Goal: Task Accomplishment & Management: Complete application form

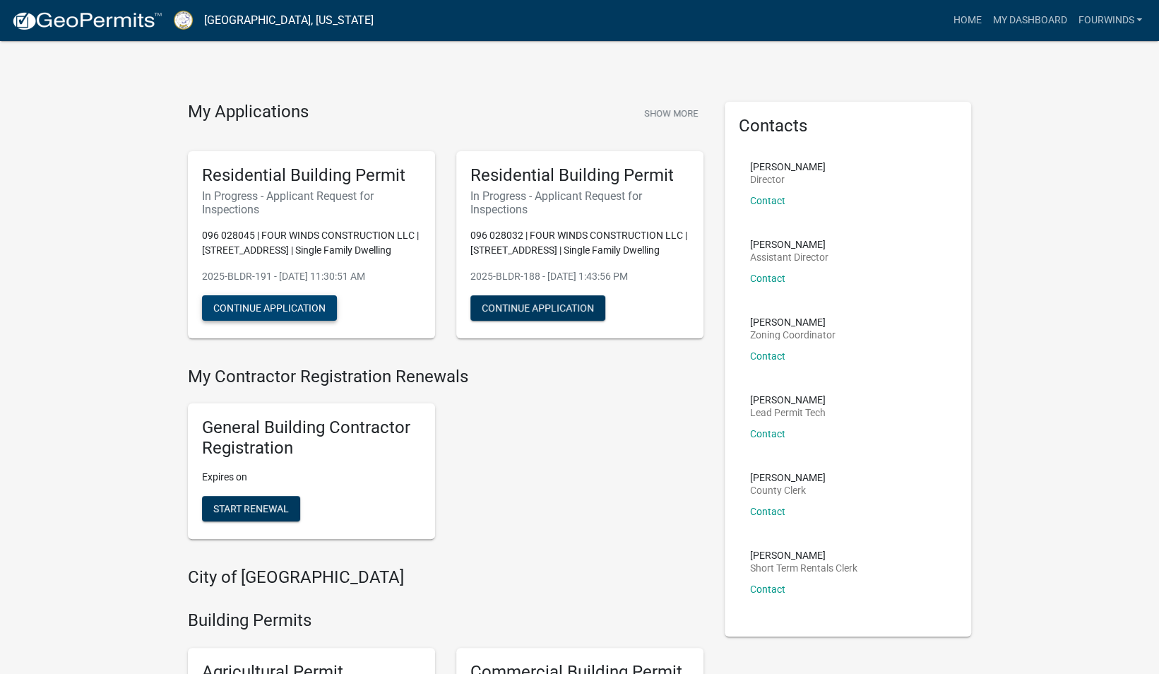
click at [268, 308] on button "Continue Application" at bounding box center [269, 307] width 135 height 25
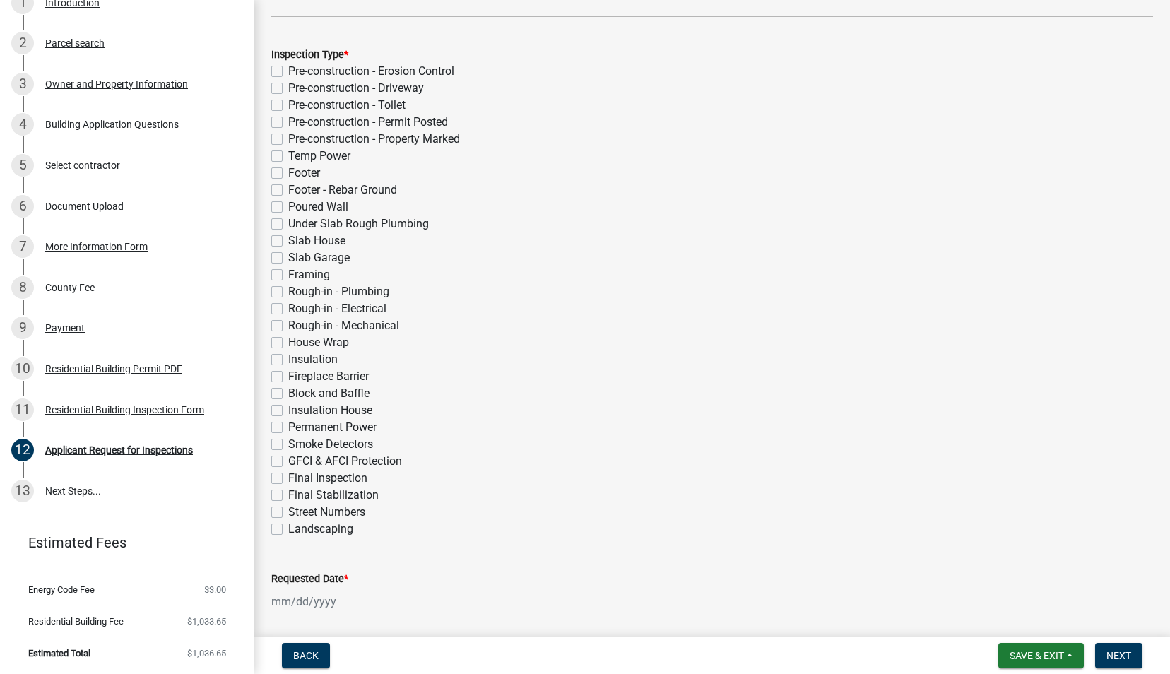
scroll to position [283, 0]
click at [288, 189] on label "Footer - Rebar Ground" at bounding box center [342, 188] width 109 height 17
click at [288, 189] on input "Footer - Rebar Ground" at bounding box center [292, 184] width 9 height 9
checkbox input "true"
checkbox input "false"
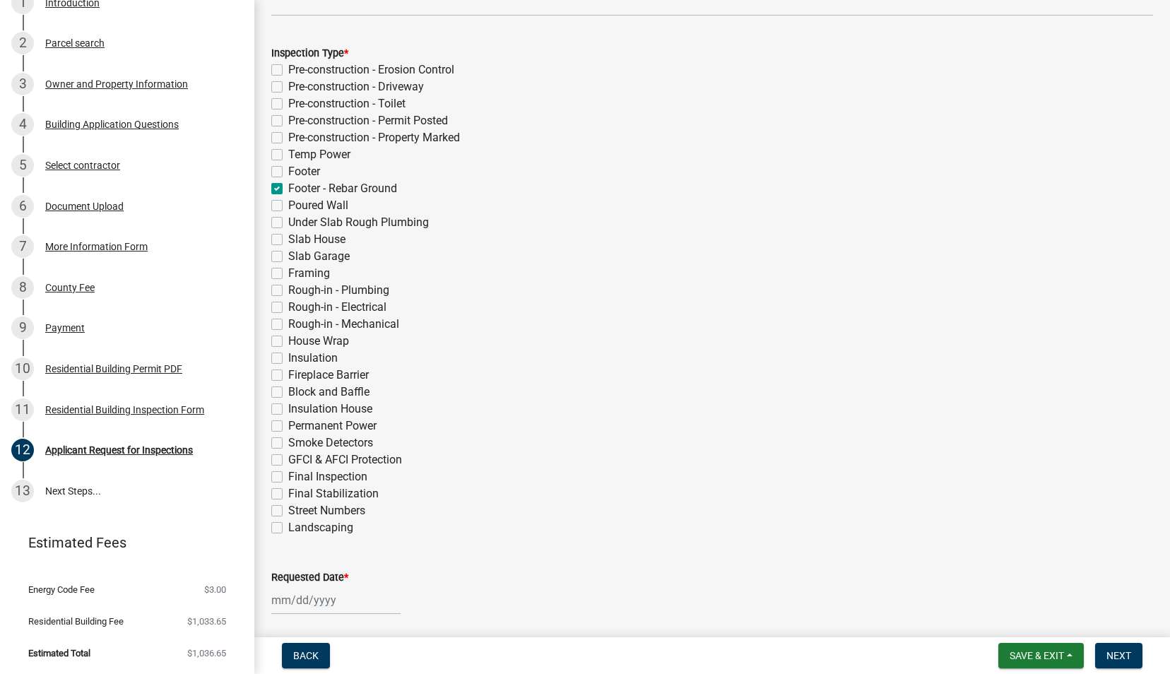
checkbox input "false"
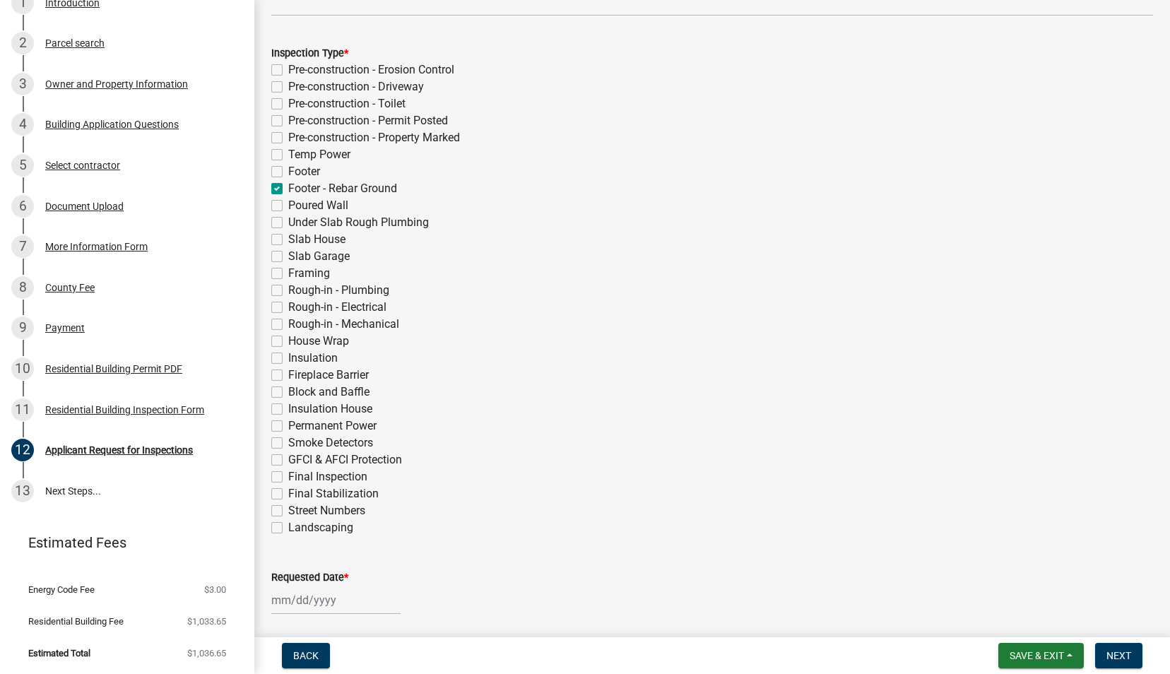
checkbox input "false"
checkbox input "true"
checkbox input "false"
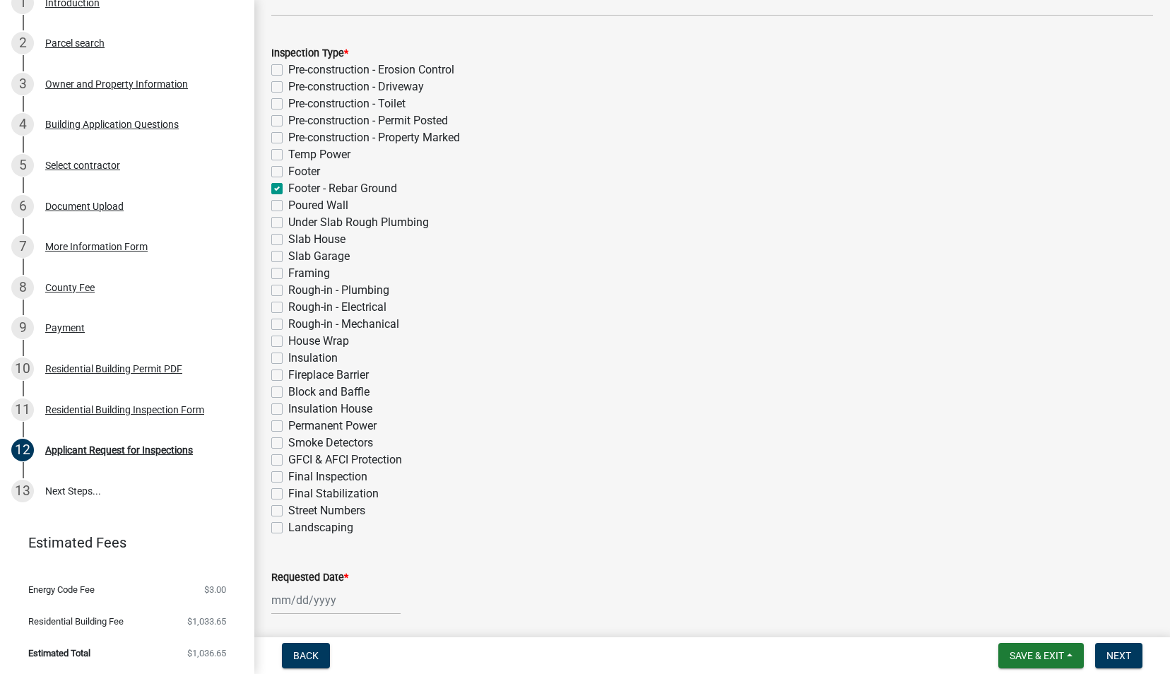
checkbox input "false"
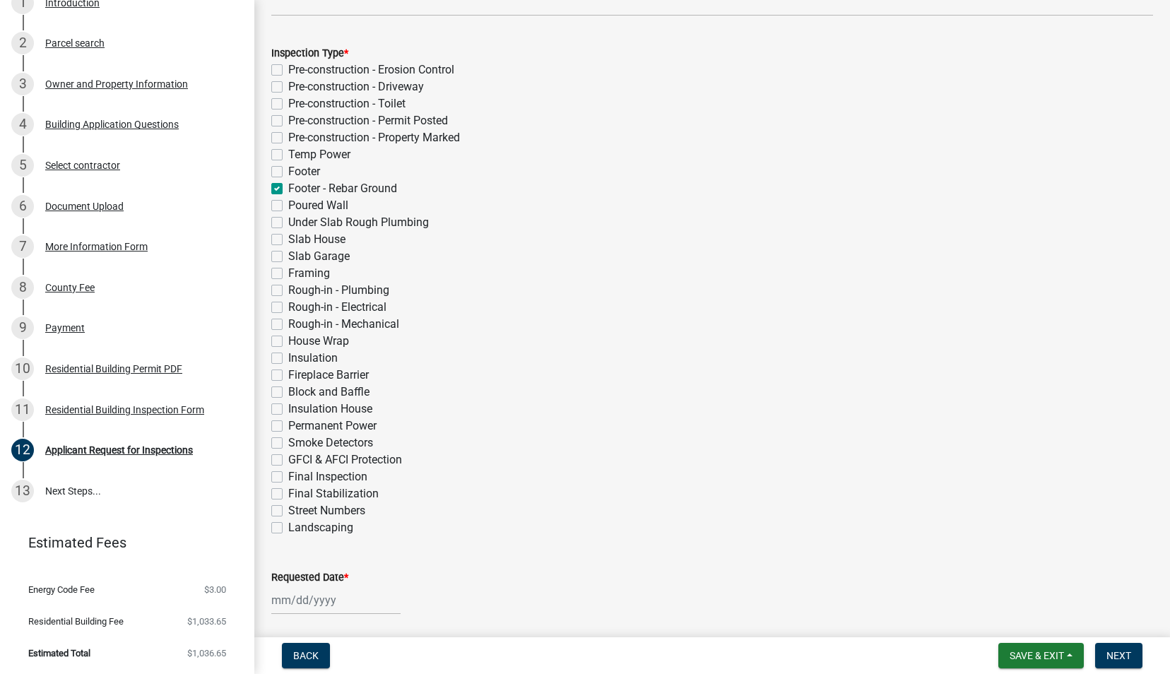
checkbox input "false"
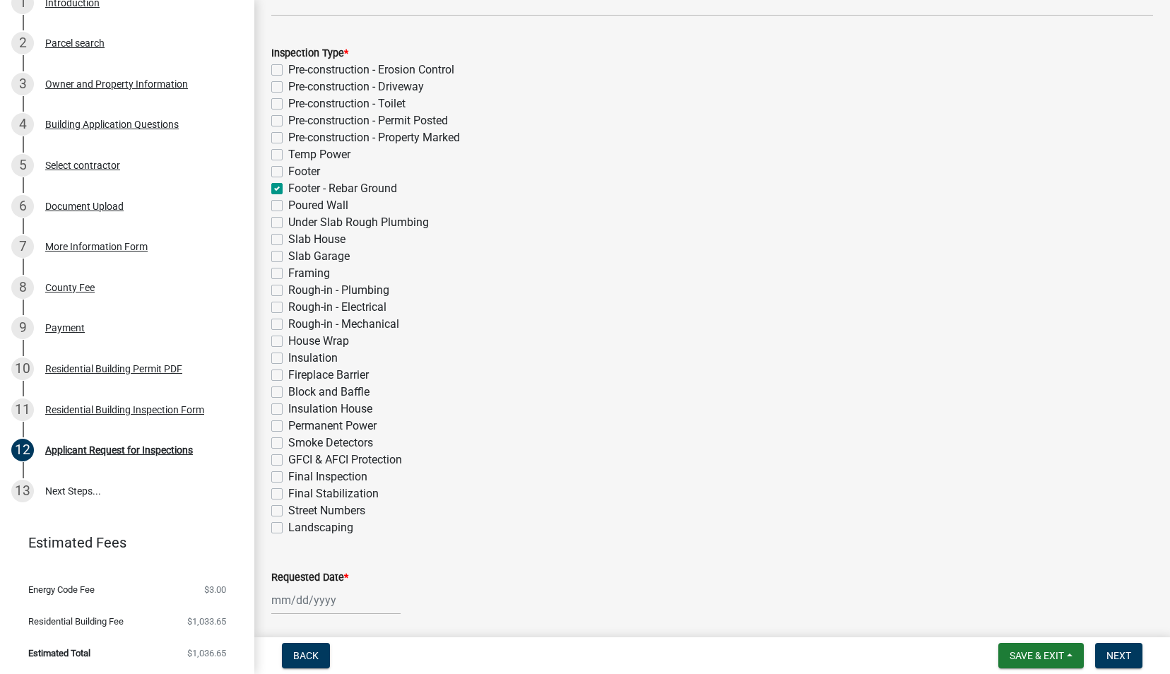
checkbox input "false"
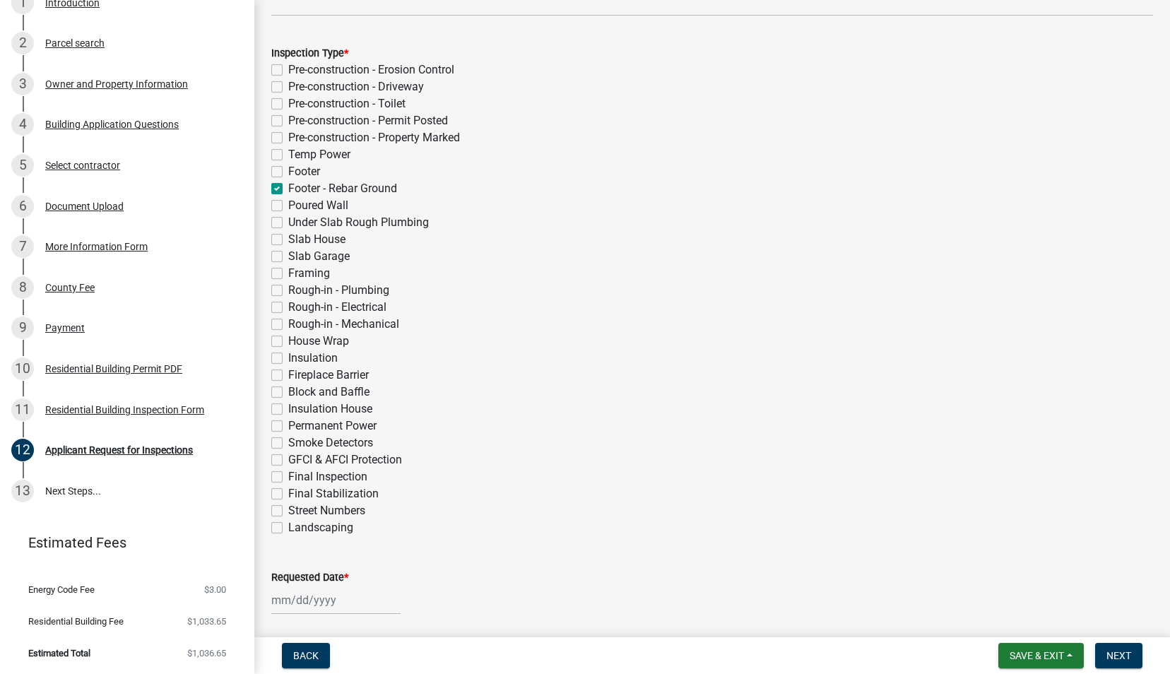
checkbox input "false"
click at [288, 174] on label "Footer" at bounding box center [304, 171] width 32 height 17
click at [288, 172] on input "Footer" at bounding box center [292, 167] width 9 height 9
checkbox input "true"
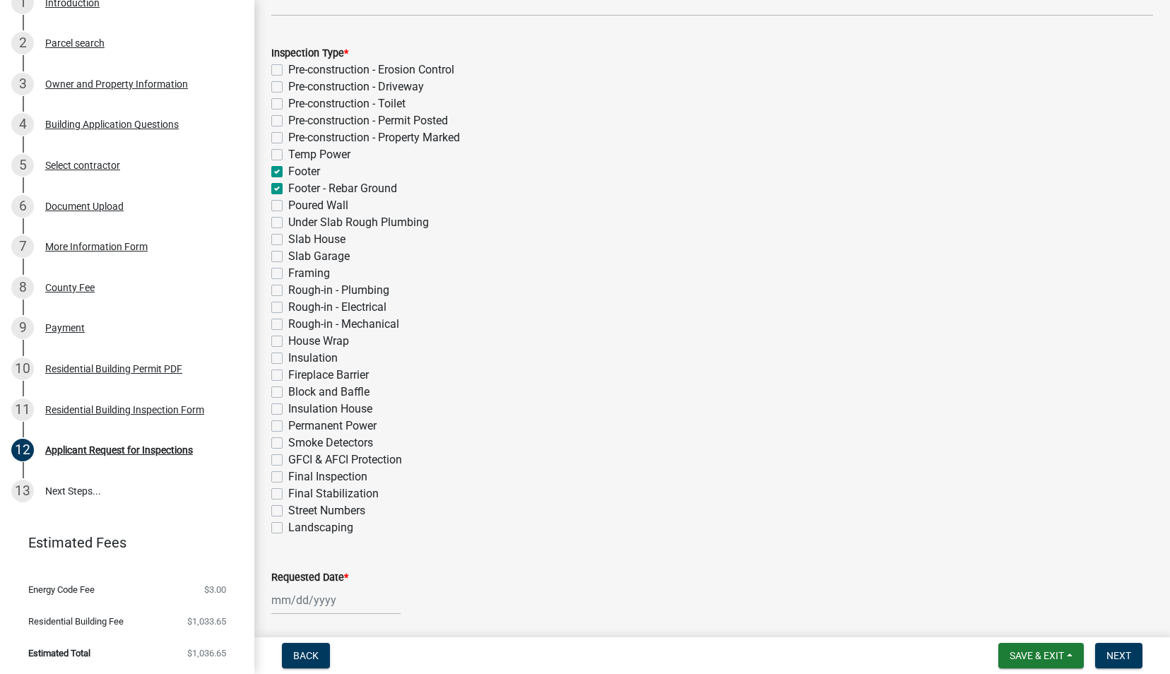
checkbox input "false"
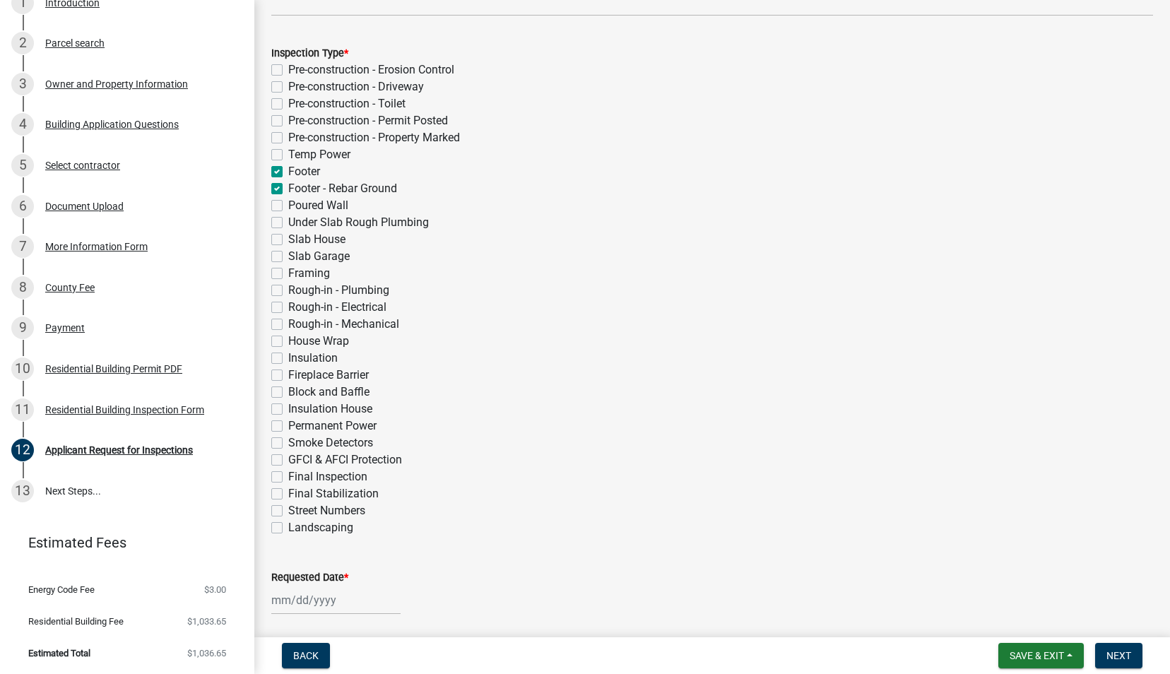
checkbox input "false"
checkbox input "true"
checkbox input "false"
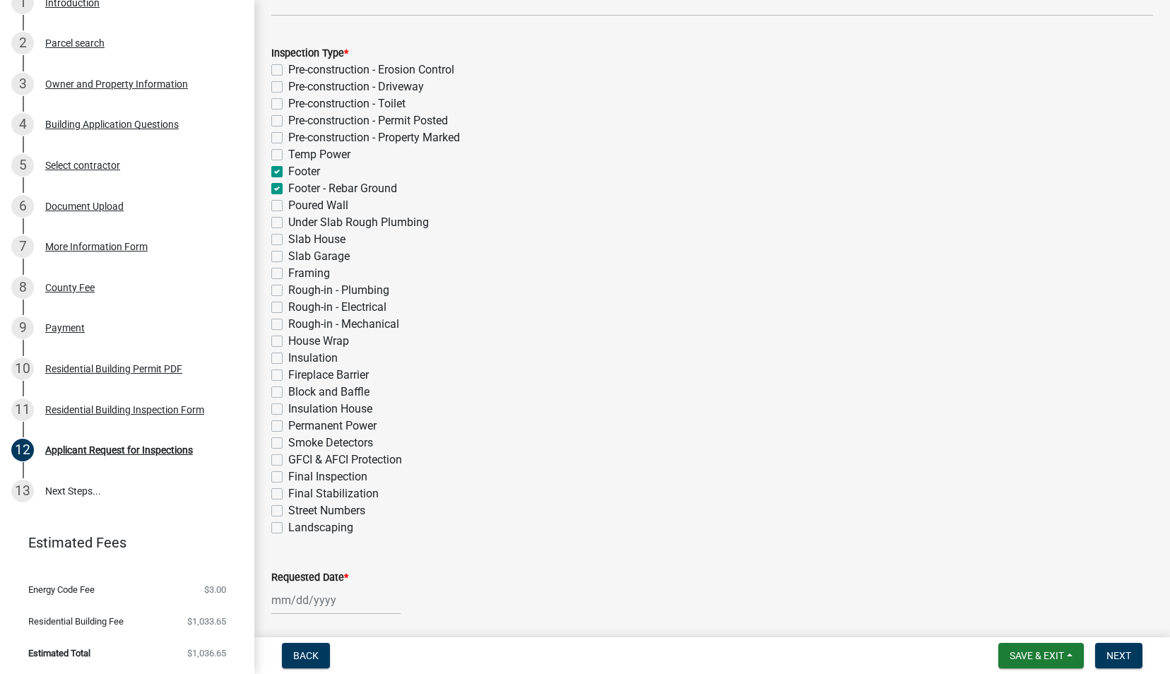
checkbox input "false"
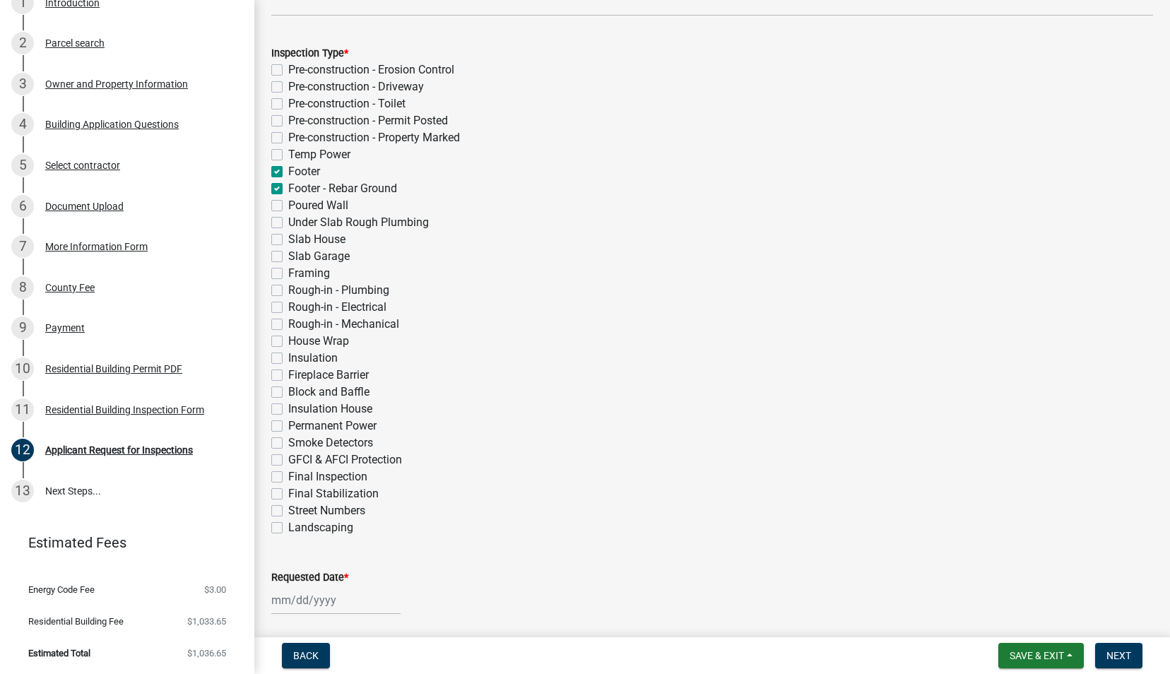
checkbox input "false"
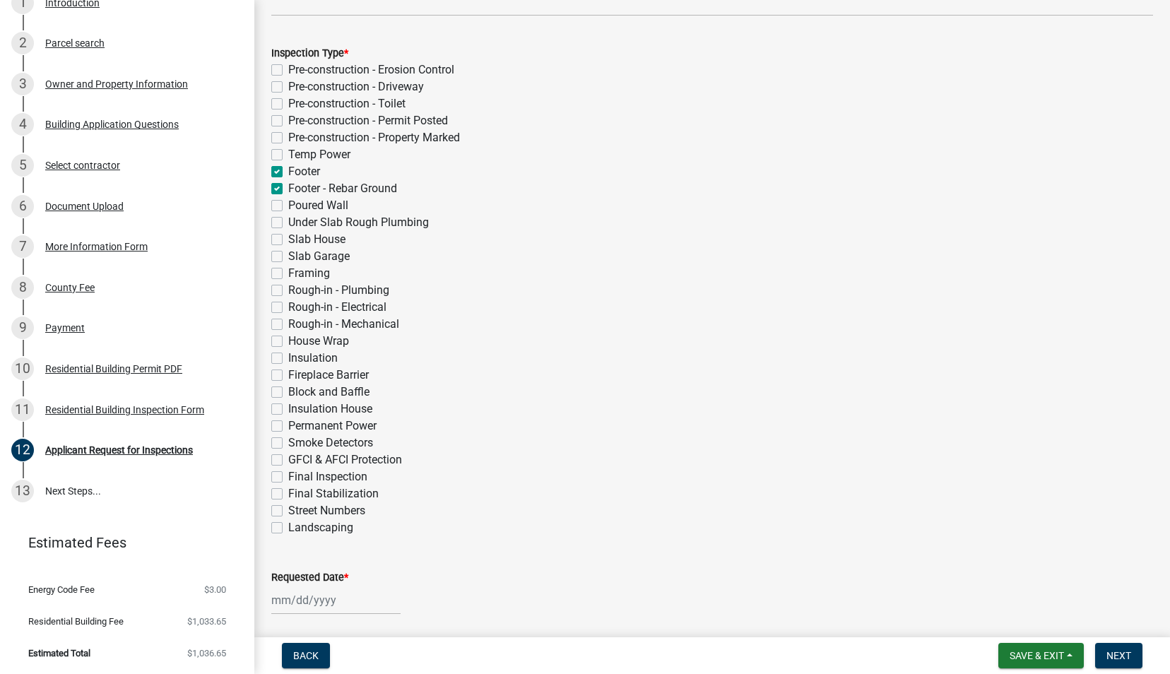
checkbox input "false"
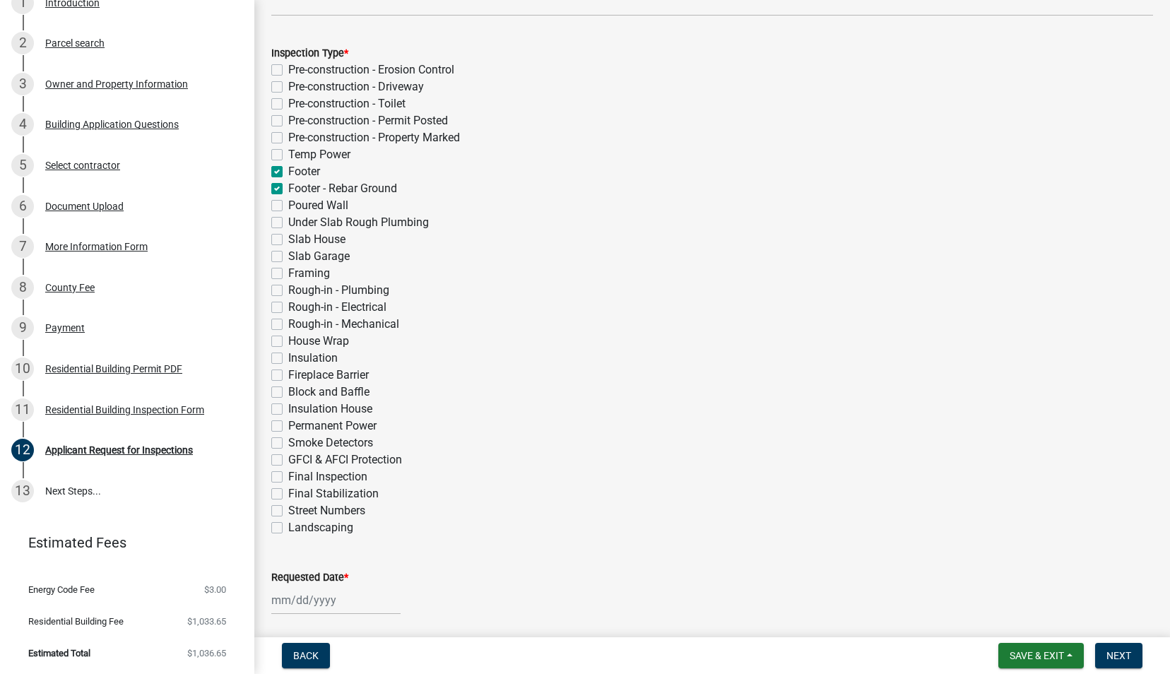
checkbox input "false"
click at [288, 240] on label "Slab House" at bounding box center [316, 239] width 57 height 17
click at [288, 240] on input "Slab House" at bounding box center [292, 235] width 9 height 9
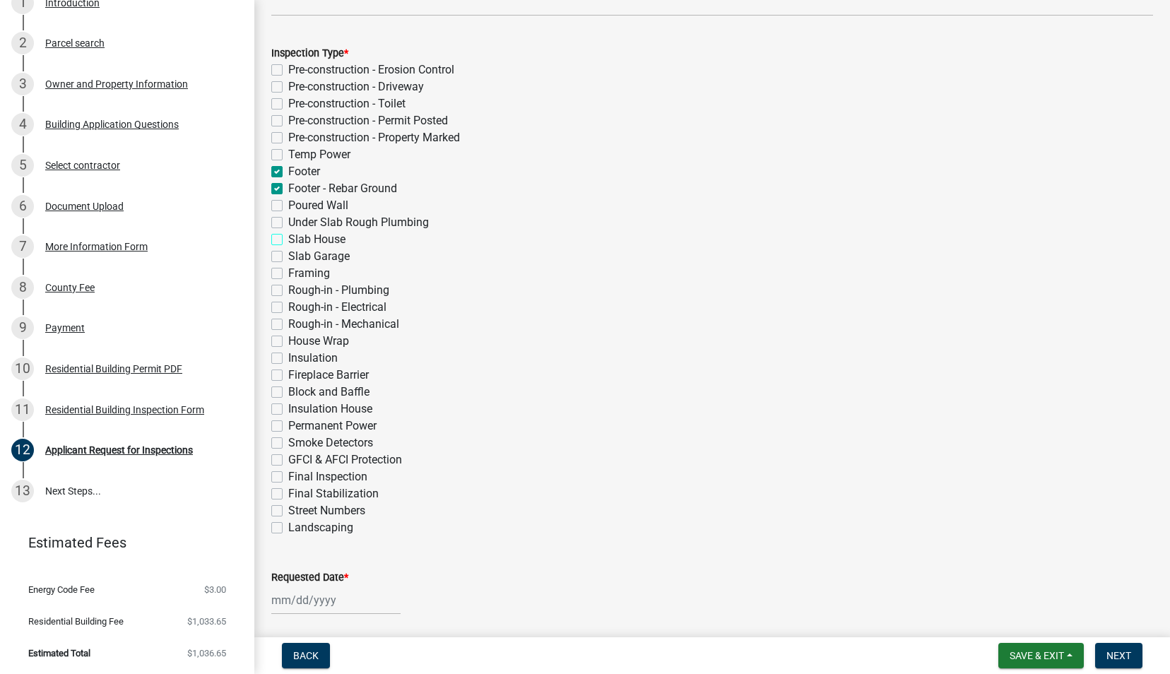
checkbox input "true"
checkbox input "false"
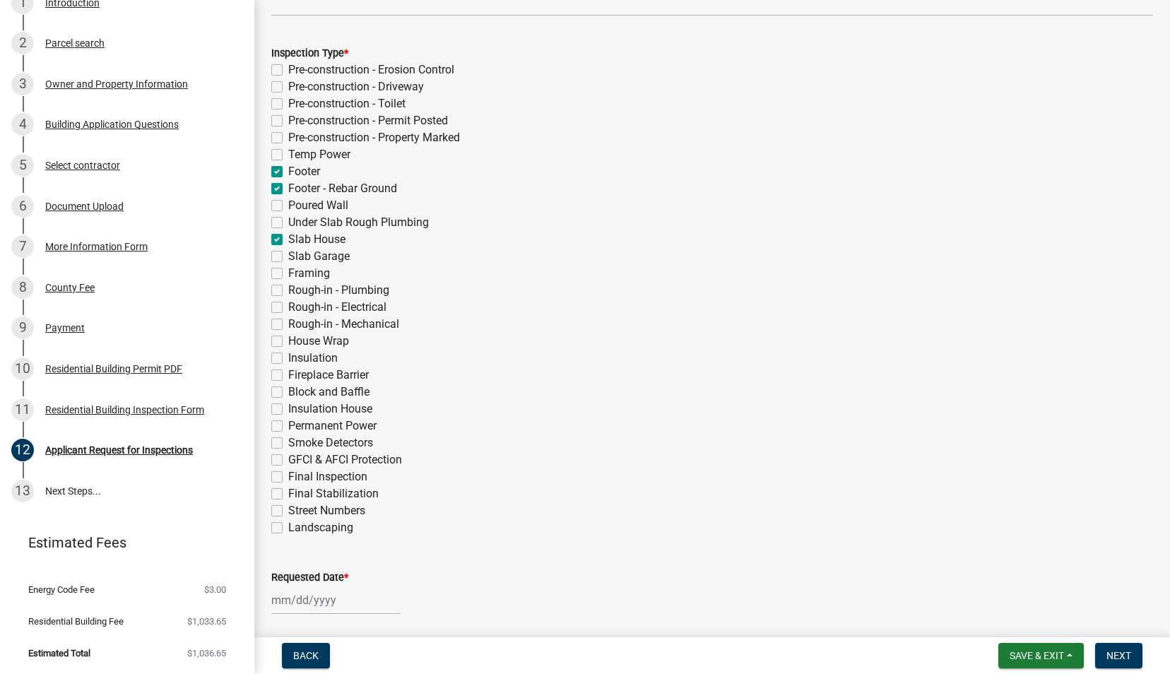
checkbox input "false"
checkbox input "true"
checkbox input "false"
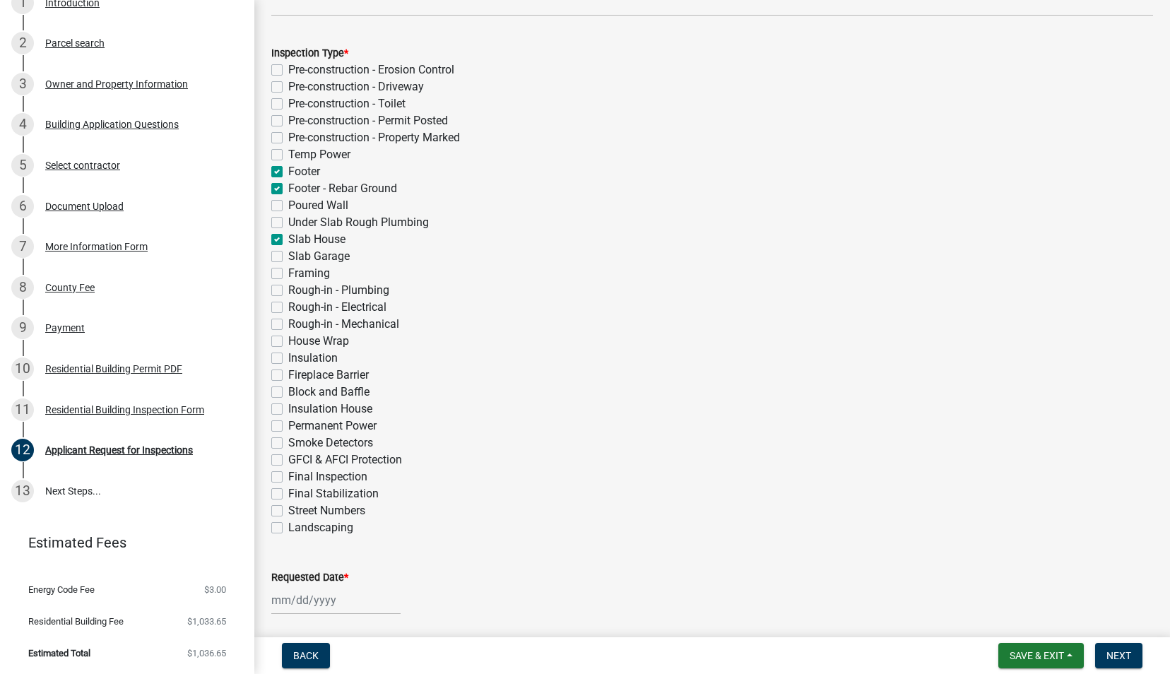
checkbox input "false"
checkbox input "true"
checkbox input "false"
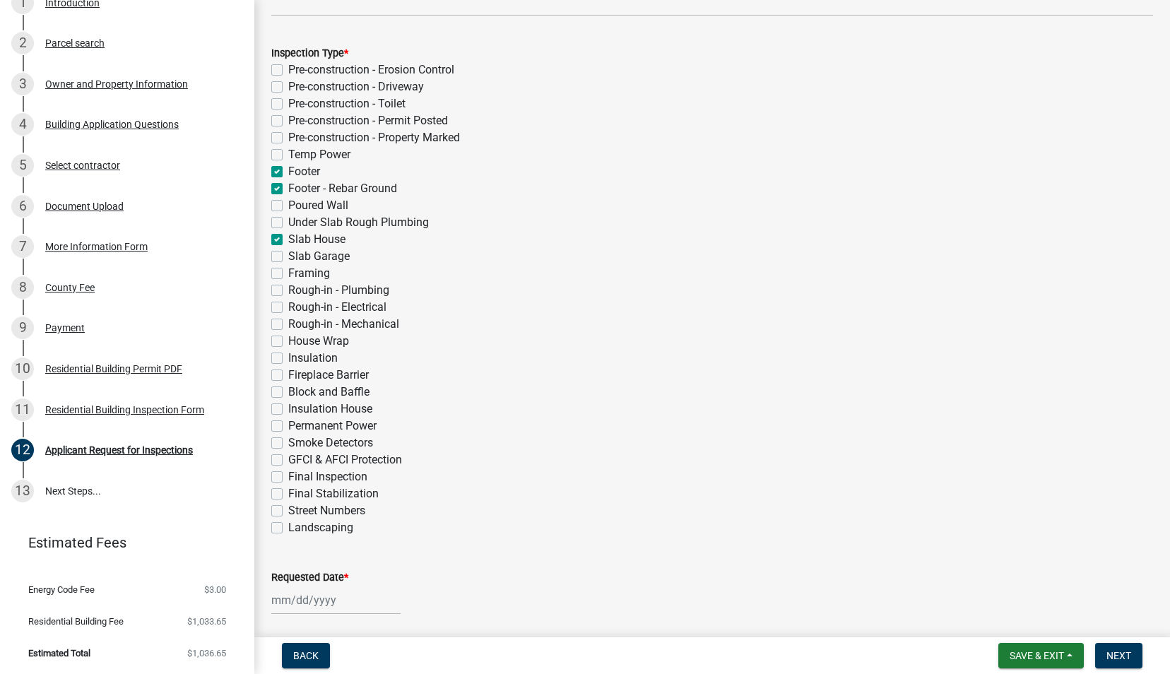
checkbox input "false"
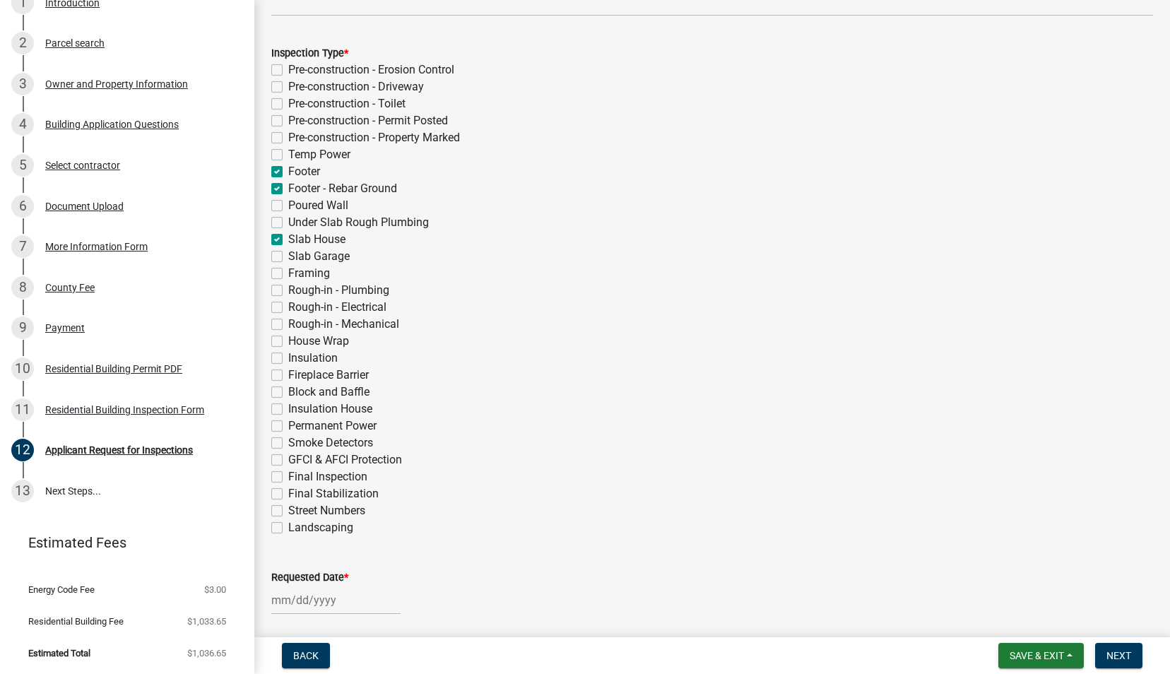
checkbox input "false"
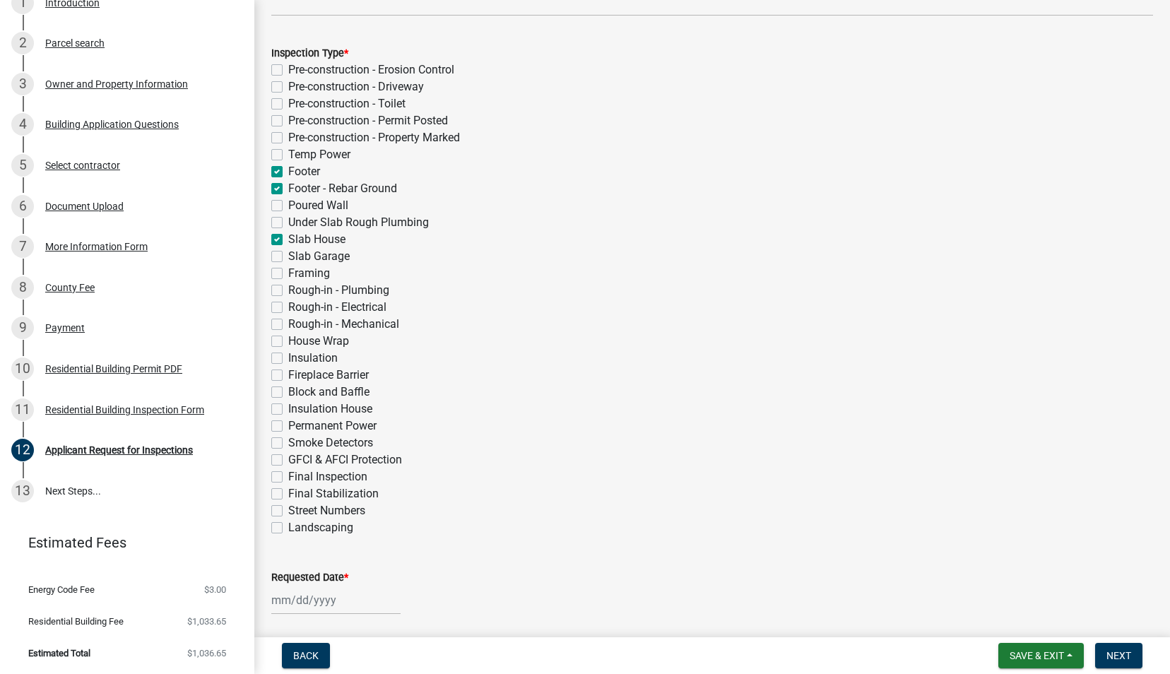
checkbox input "false"
click at [288, 257] on label "Slab Garage" at bounding box center [318, 256] width 61 height 17
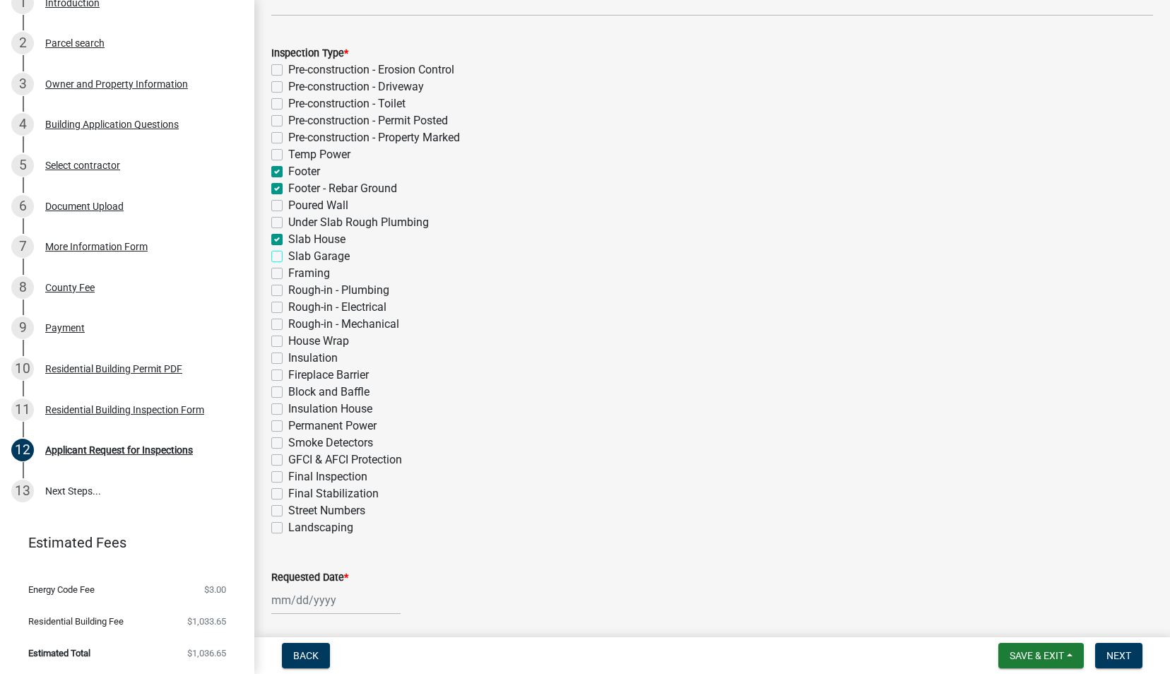
click at [288, 257] on input "Slab Garage" at bounding box center [292, 252] width 9 height 9
checkbox input "true"
checkbox input "false"
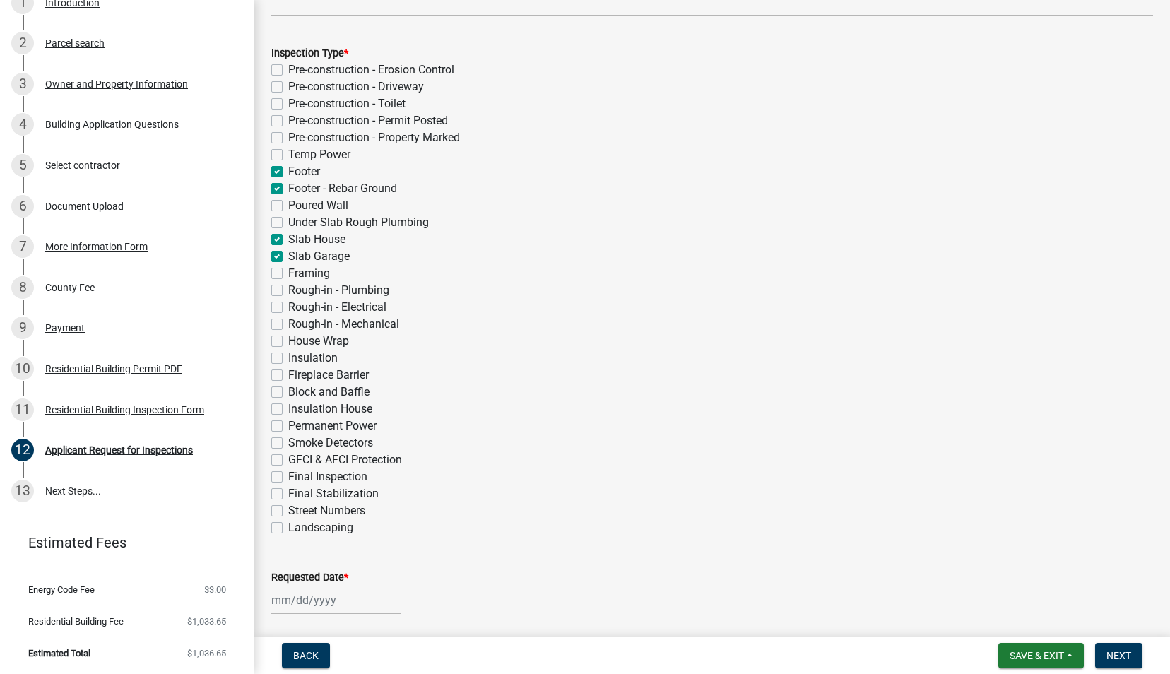
checkbox input "false"
checkbox input "true"
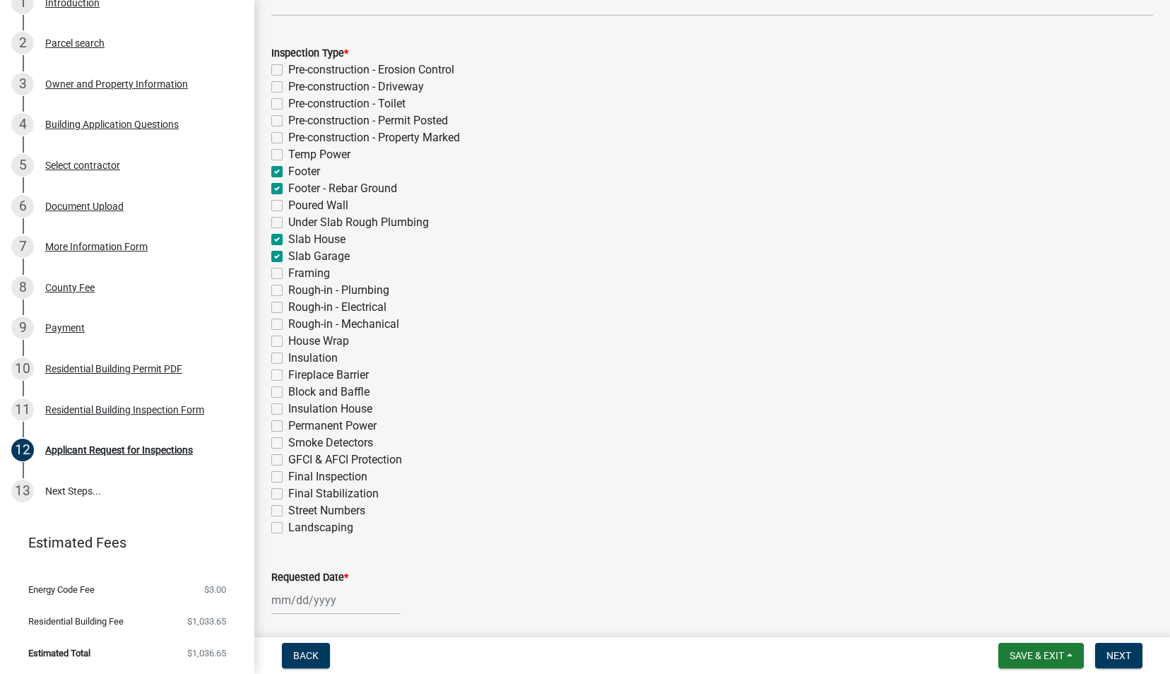
checkbox input "false"
checkbox input "true"
checkbox input "false"
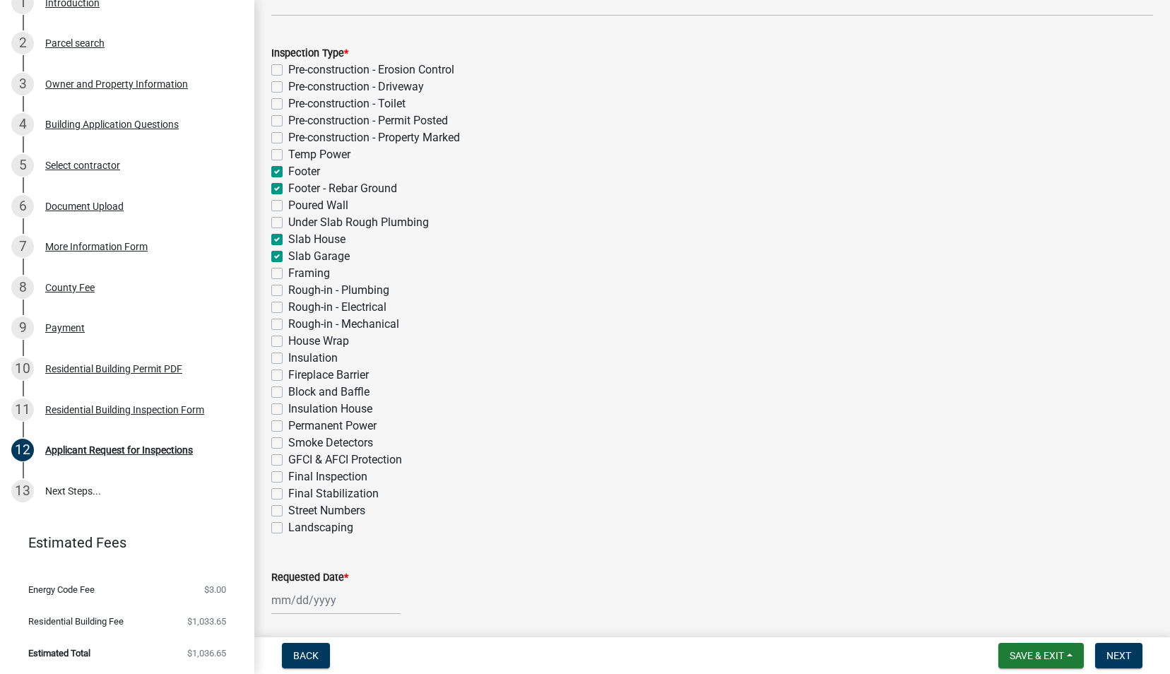
checkbox input "false"
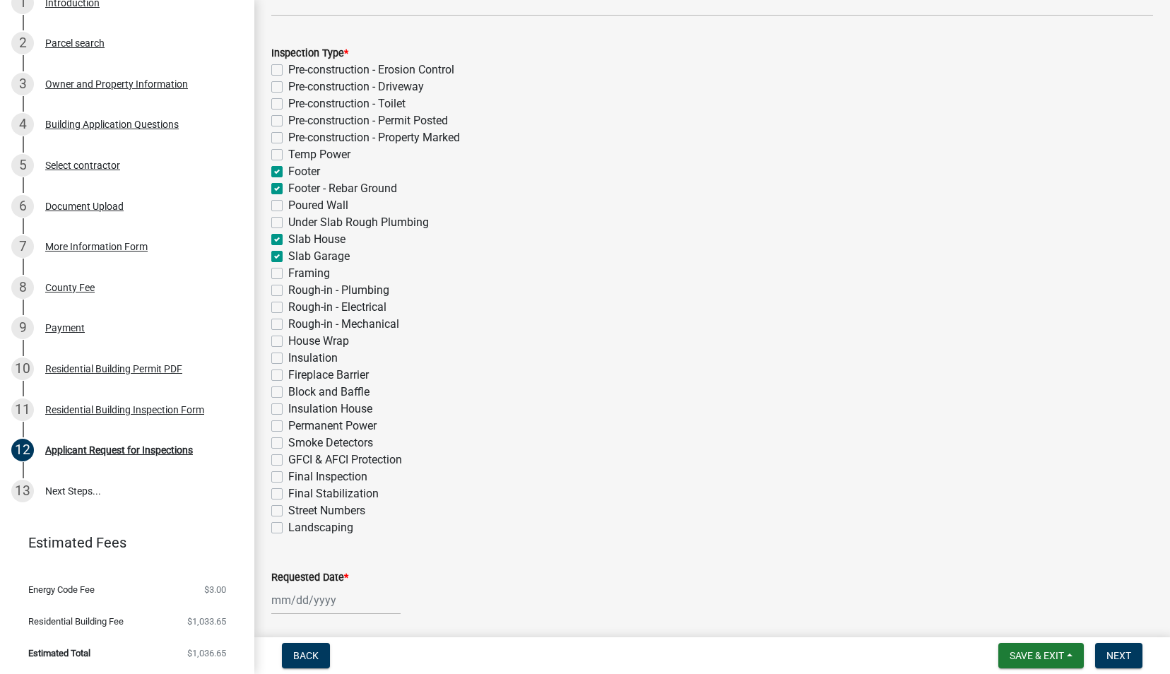
checkbox input "false"
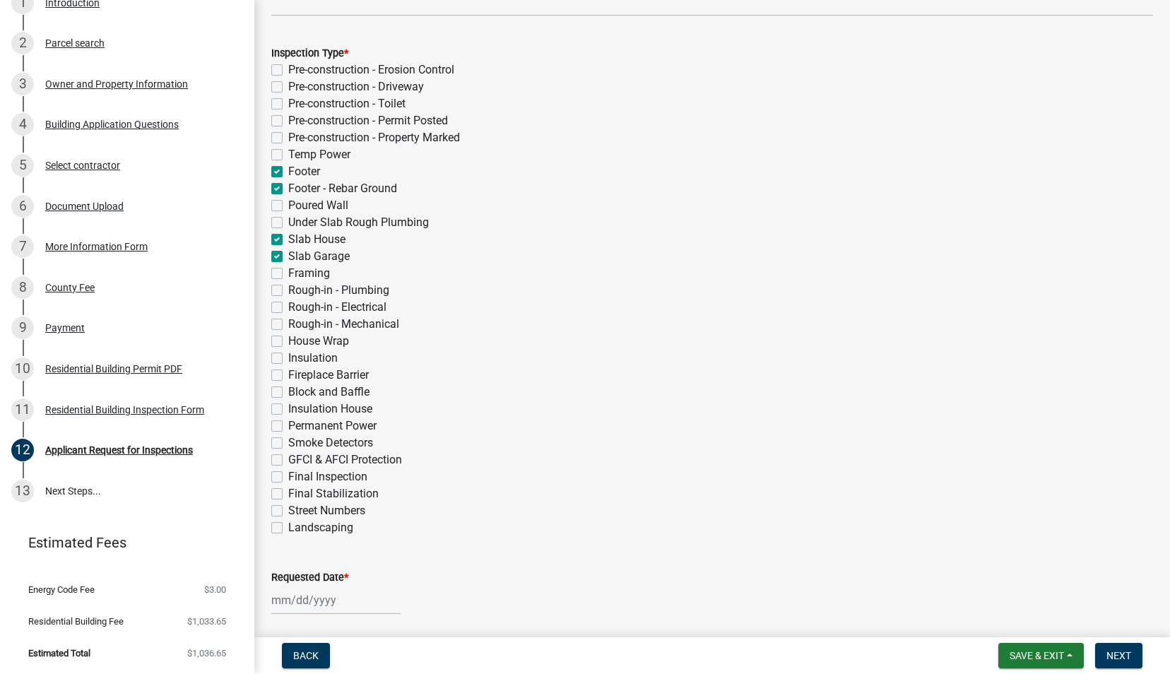
checkbox input "false"
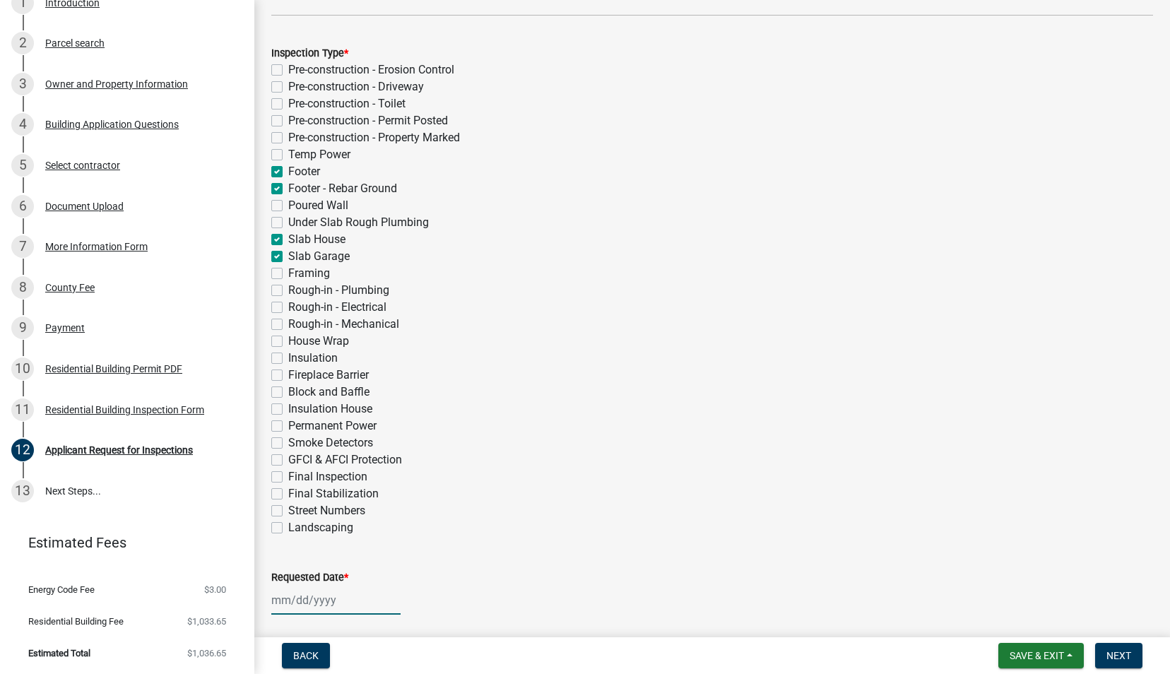
click at [321, 602] on div at bounding box center [335, 600] width 129 height 29
select select "9"
select select "2025"
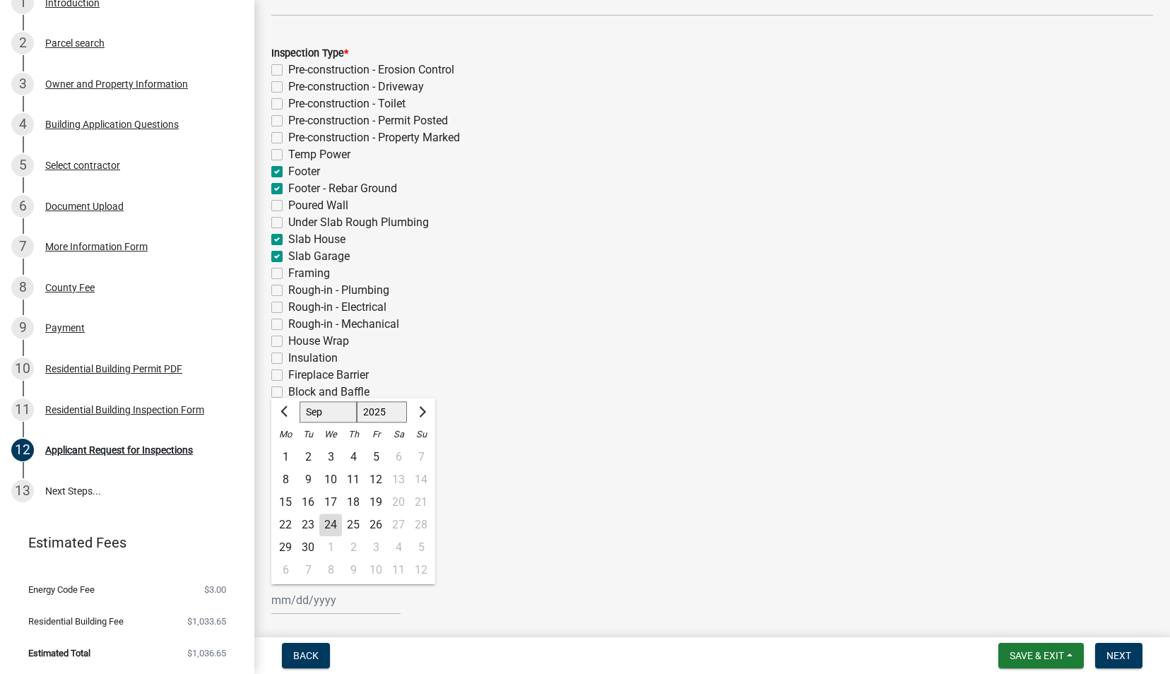
click at [355, 523] on div "25" at bounding box center [353, 525] width 23 height 23
type input "[DATE]"
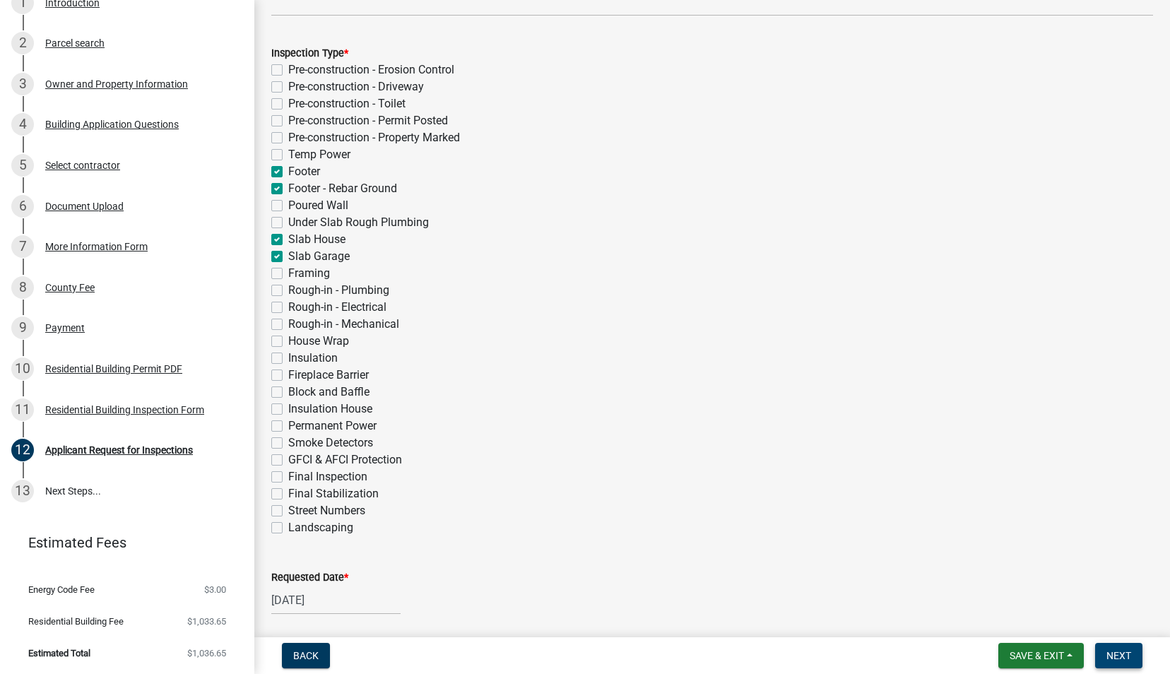
click at [1118, 654] on span "Next" at bounding box center [1118, 655] width 25 height 11
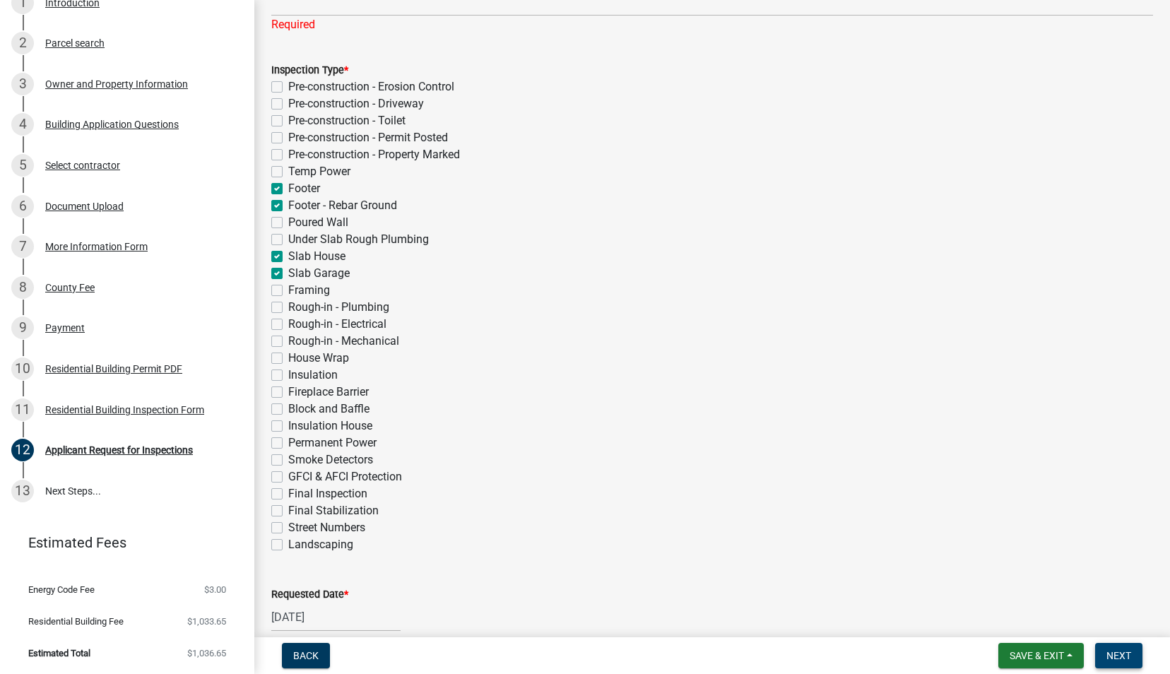
scroll to position [0, 0]
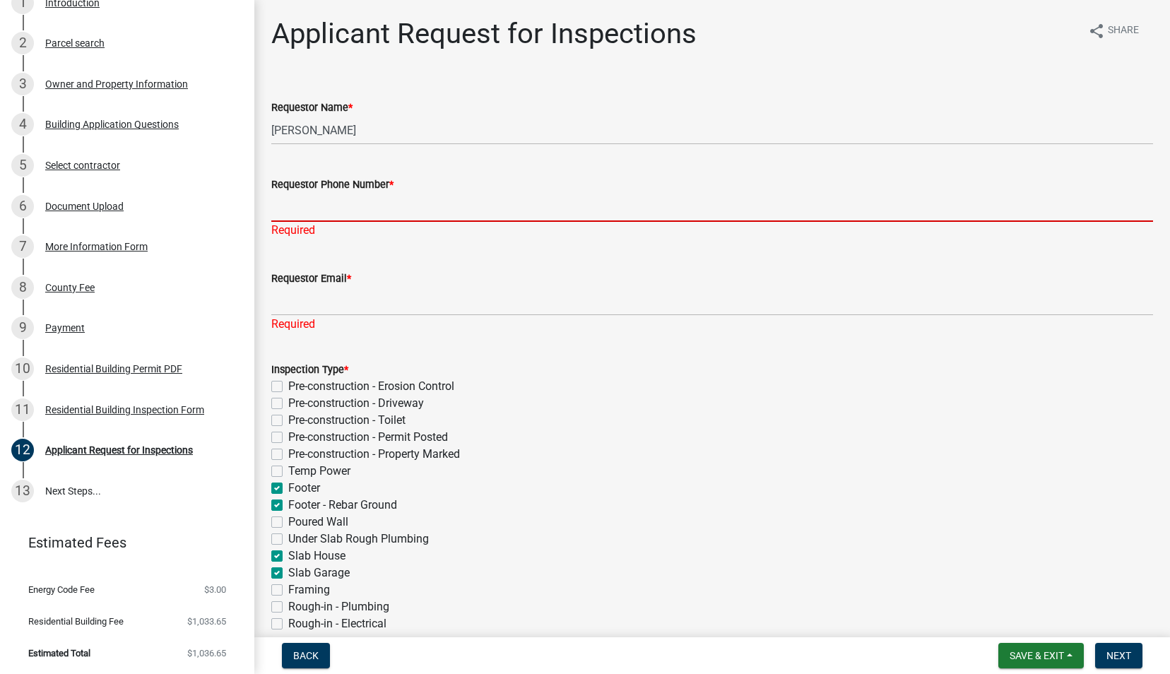
click at [394, 212] on input "Requestor Phone Number *" at bounding box center [712, 207] width 882 height 29
type input "4043130698"
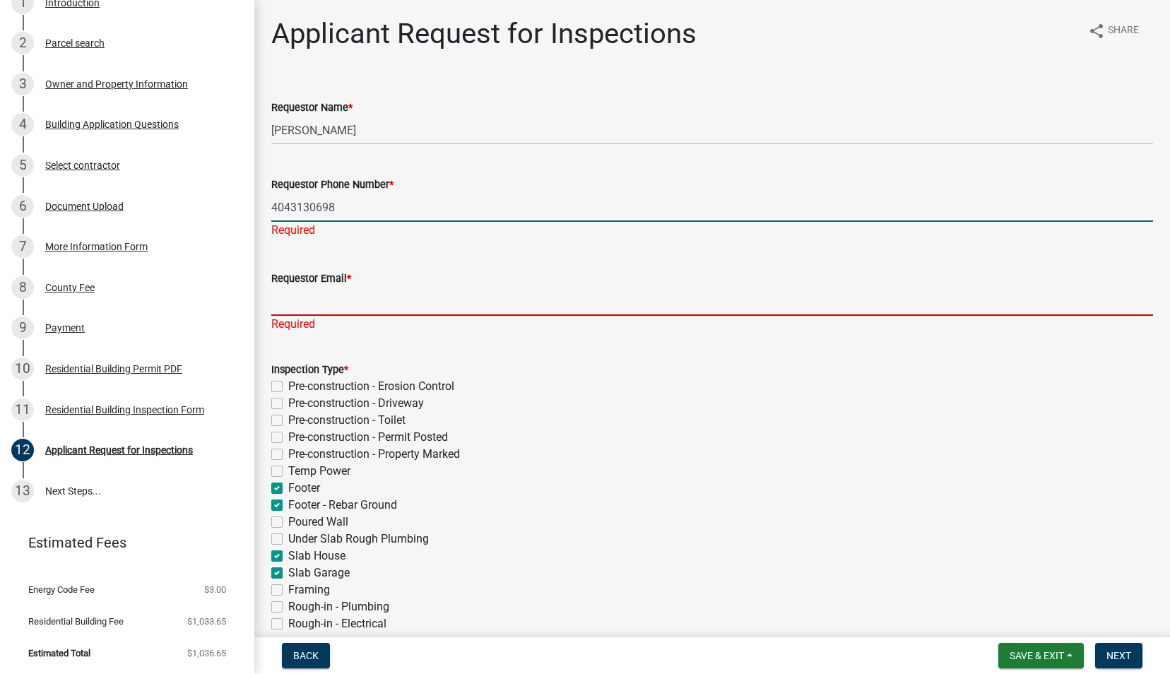
type input "[PERSON_NAME][EMAIL_ADDRESS][PERSON_NAME][DOMAIN_NAME]"
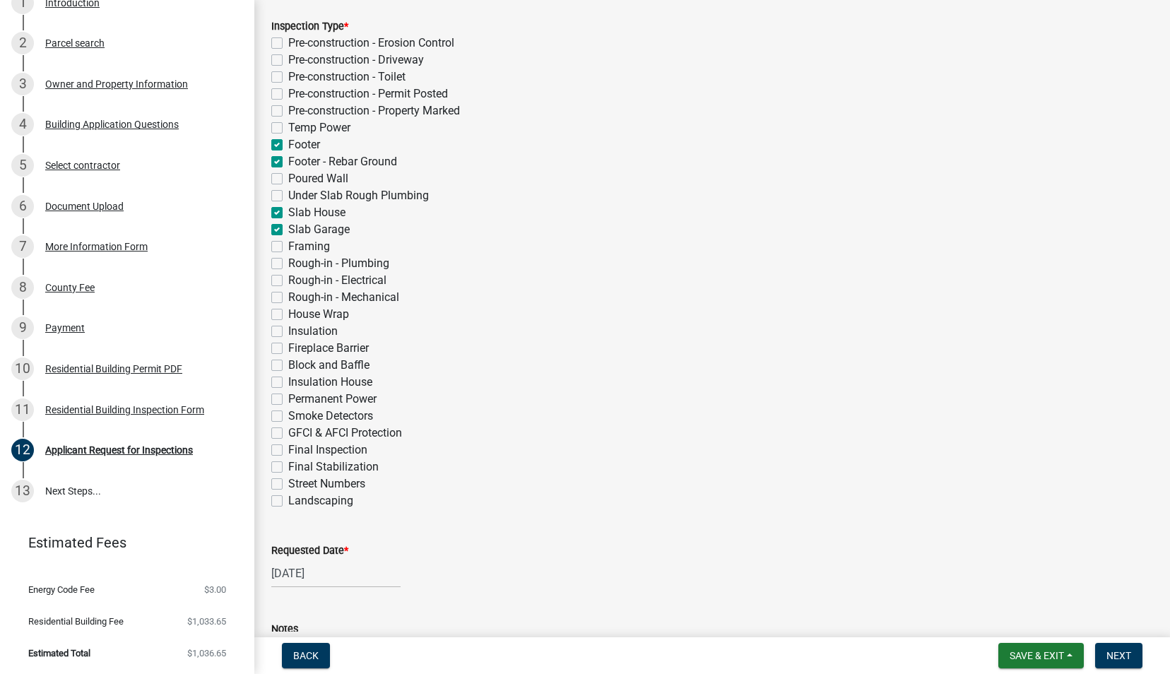
scroll to position [448, 0]
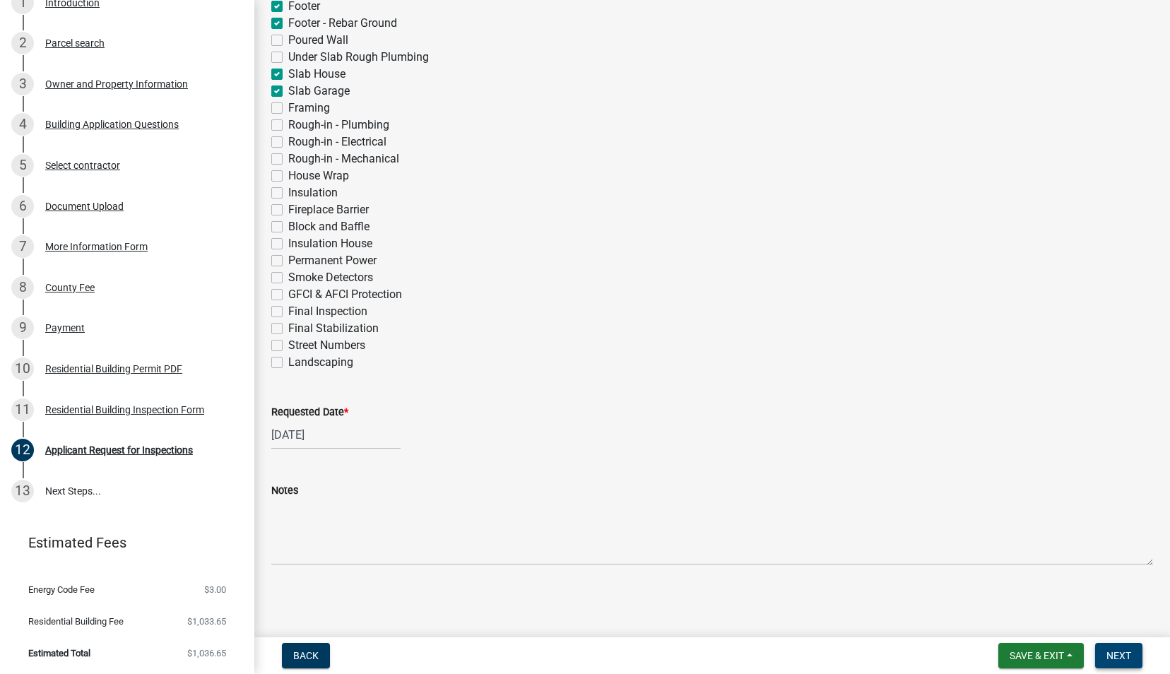
click at [1116, 653] on span "Next" at bounding box center [1118, 655] width 25 height 11
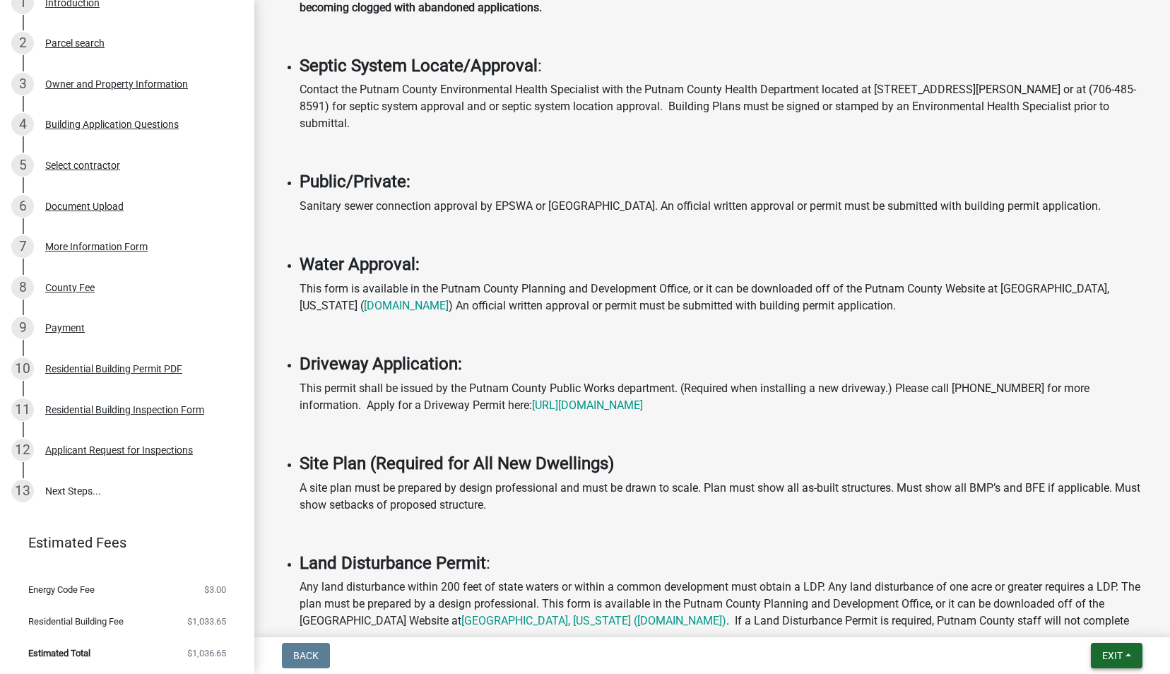
scroll to position [565, 0]
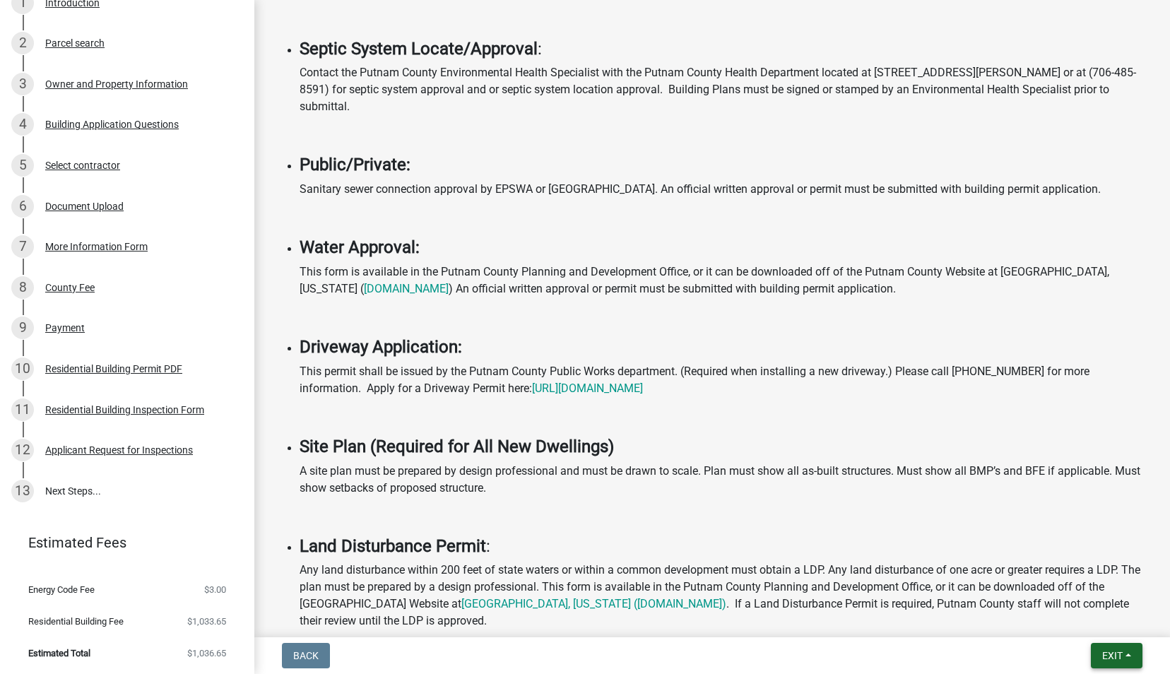
click at [1108, 653] on span "Exit" at bounding box center [1112, 655] width 20 height 11
click at [1091, 623] on button "Save & Exit" at bounding box center [1086, 619] width 113 height 34
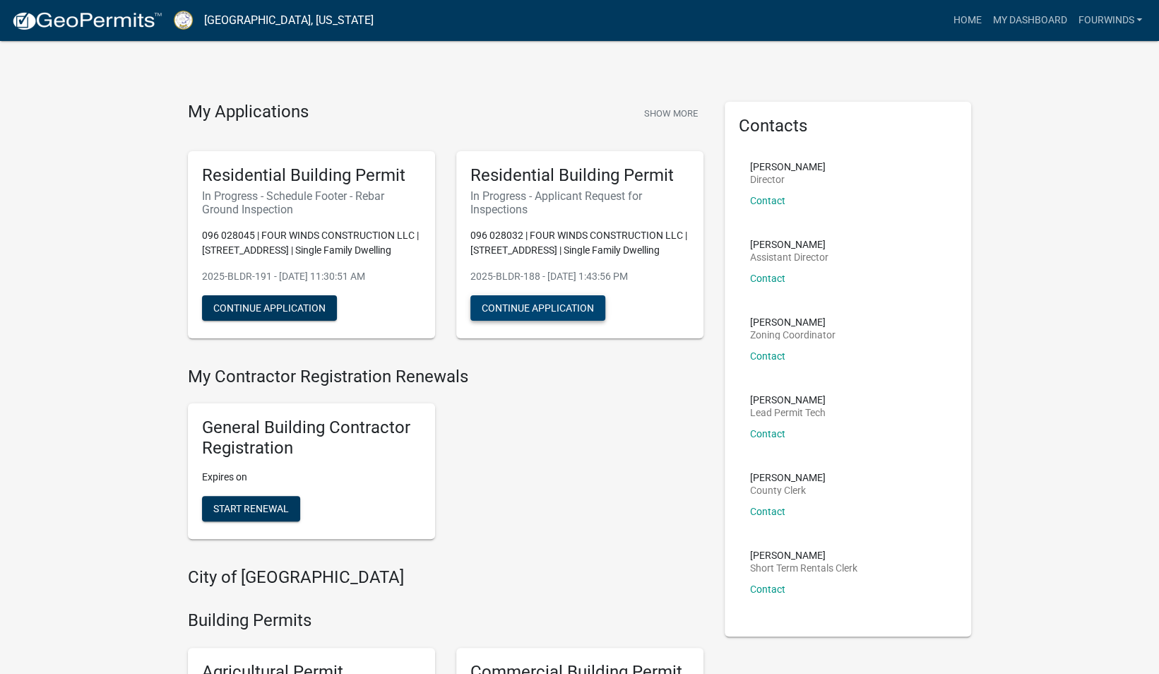
click at [523, 302] on button "Continue Application" at bounding box center [537, 307] width 135 height 25
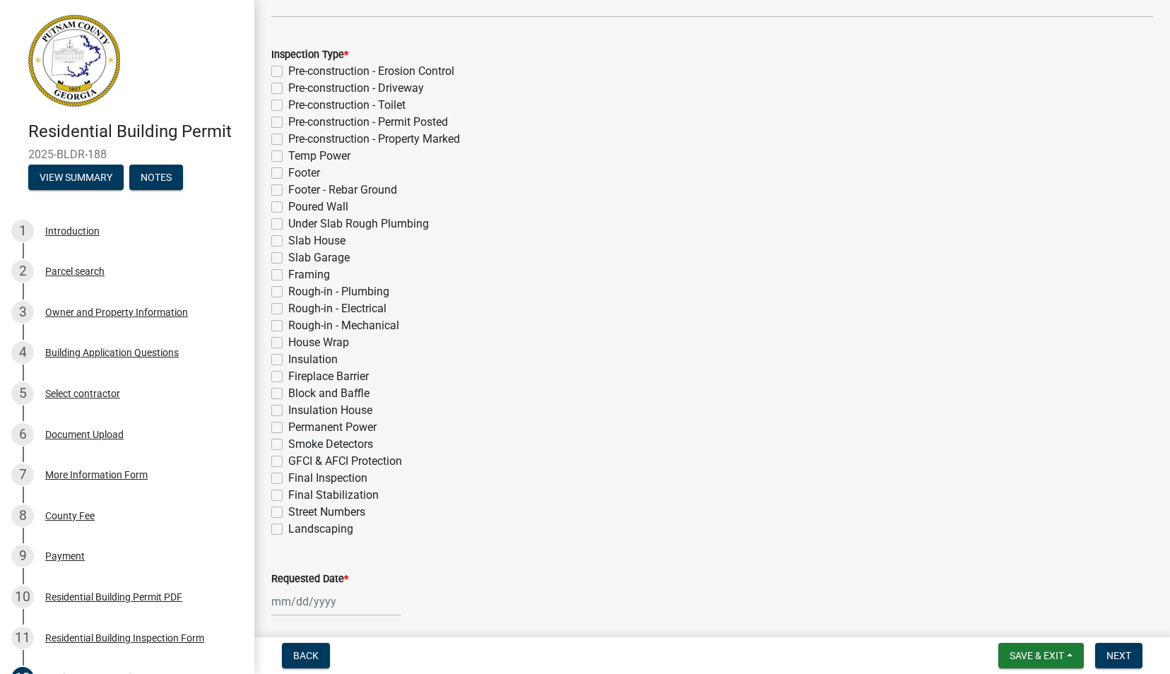
scroll to position [283, 0]
click at [288, 172] on label "Footer" at bounding box center [304, 171] width 32 height 17
click at [288, 172] on input "Footer" at bounding box center [292, 167] width 9 height 9
checkbox input "true"
checkbox input "false"
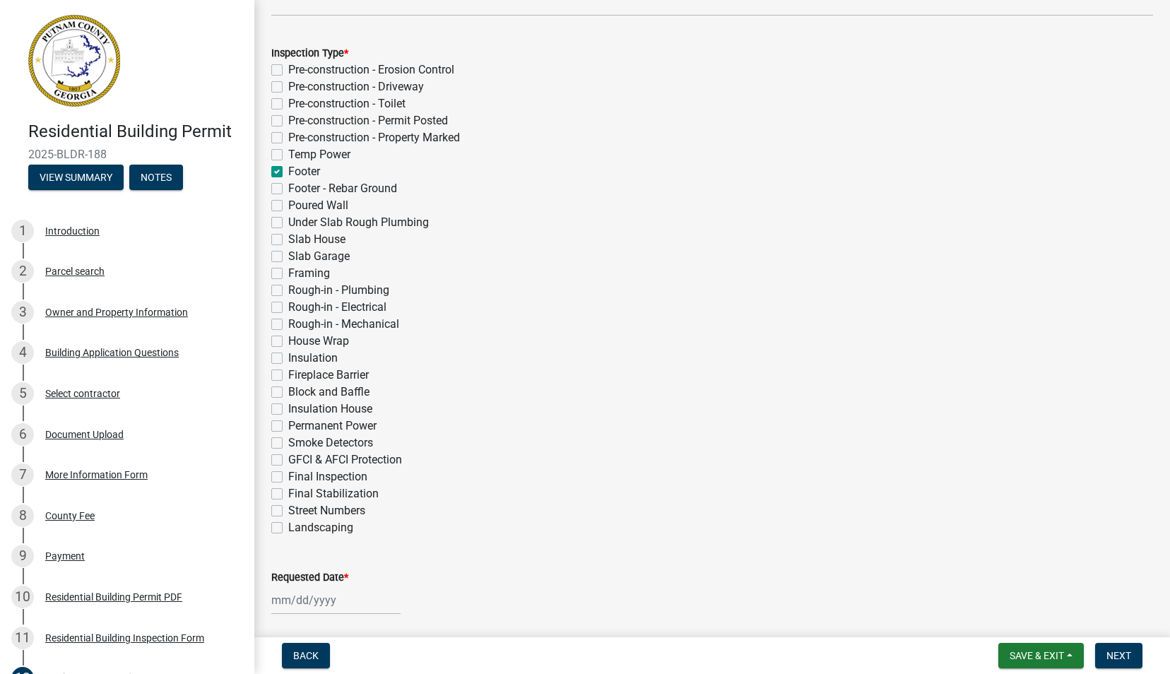
checkbox input "false"
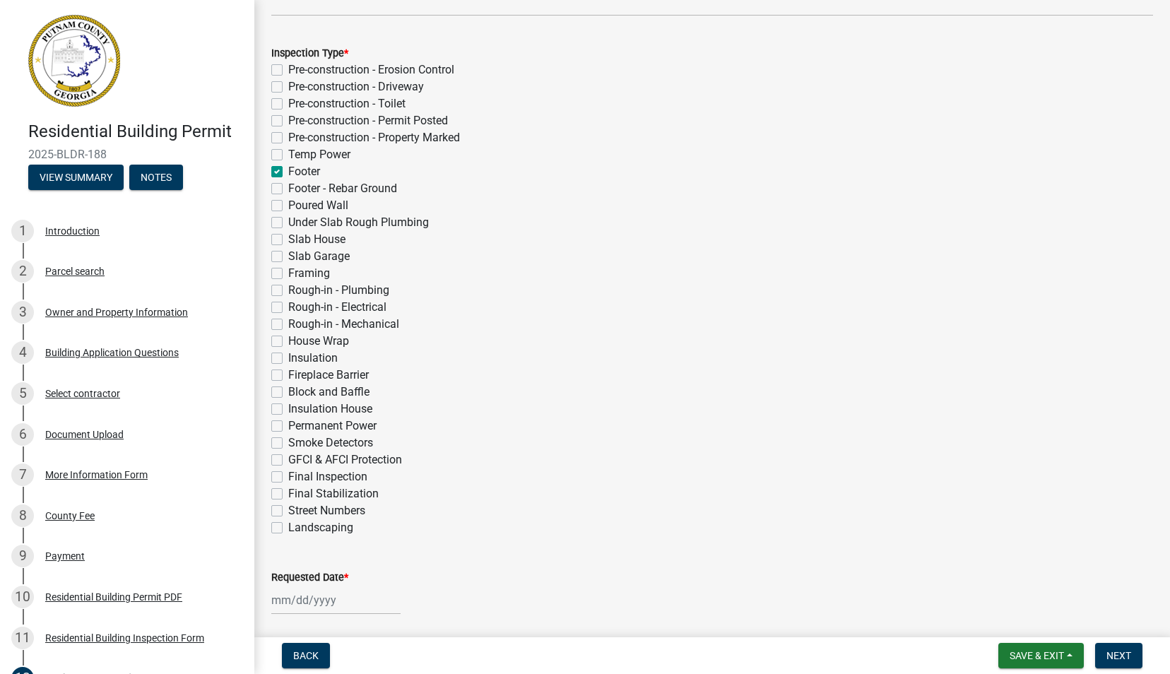
checkbox input "true"
checkbox input "false"
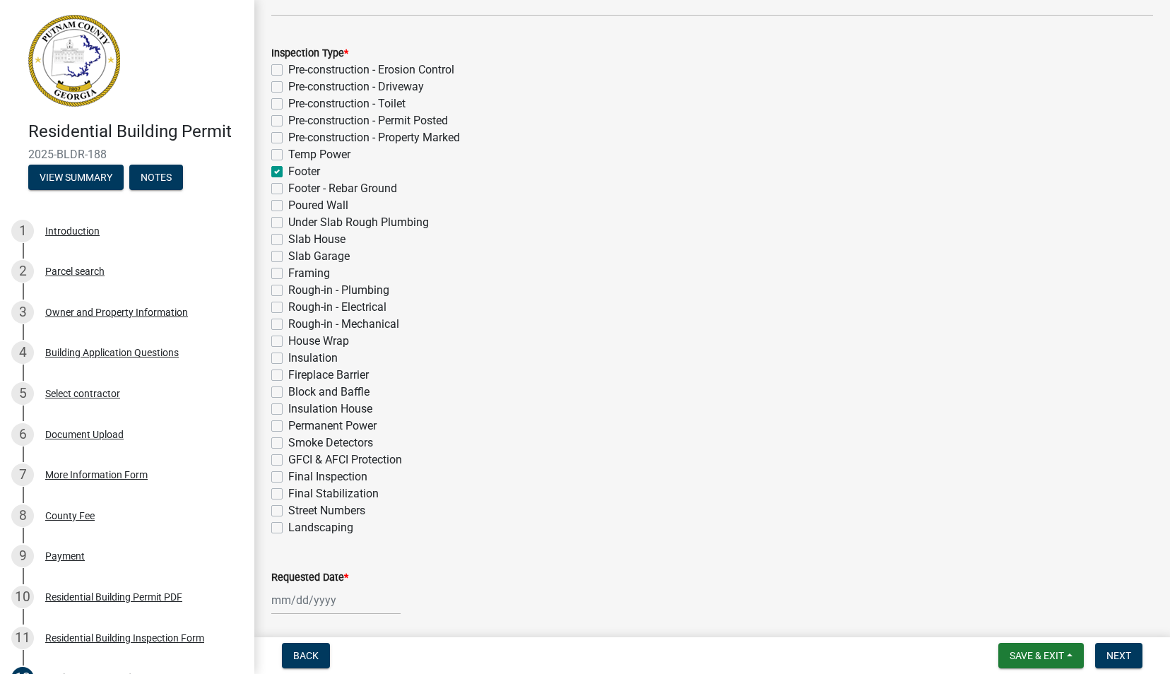
checkbox input "false"
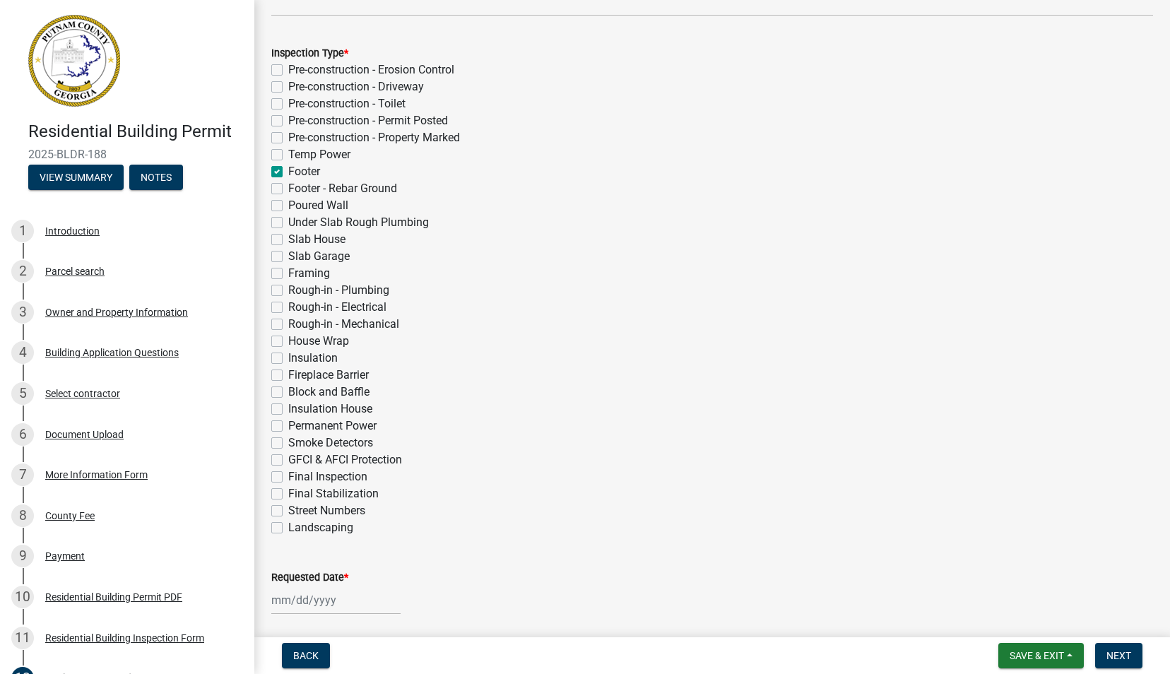
checkbox input "false"
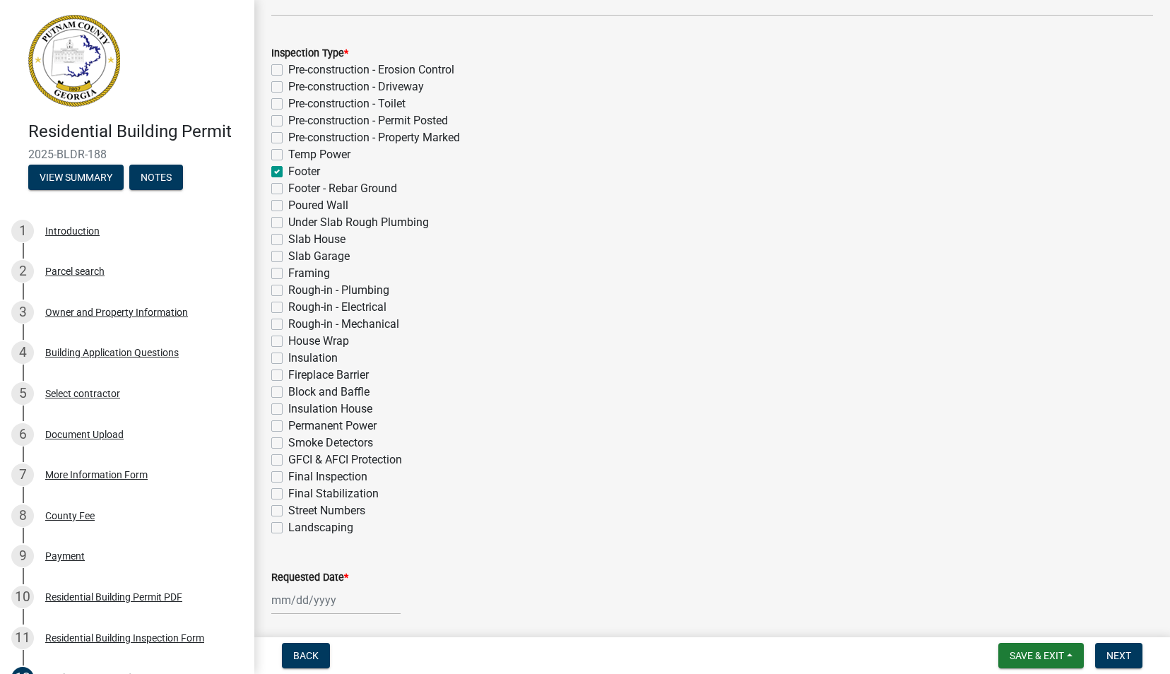
checkbox input "false"
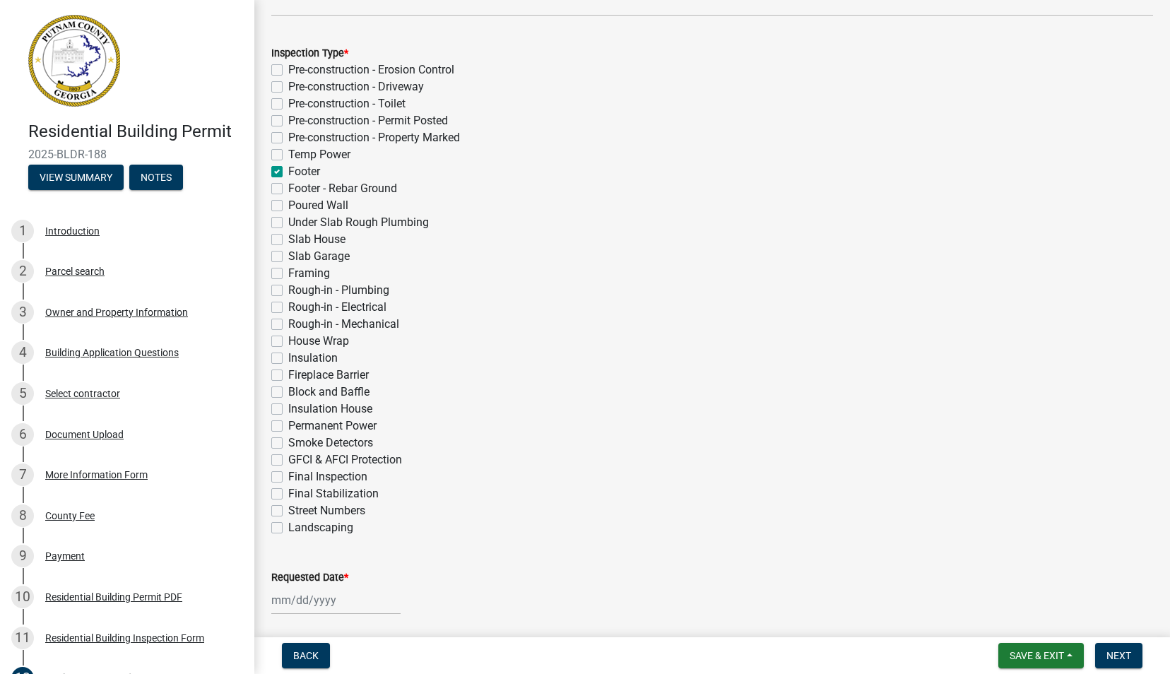
checkbox input "false"
click at [288, 188] on label "Footer - Rebar Ground" at bounding box center [342, 188] width 109 height 17
click at [288, 188] on input "Footer - Rebar Ground" at bounding box center [292, 184] width 9 height 9
checkbox input "true"
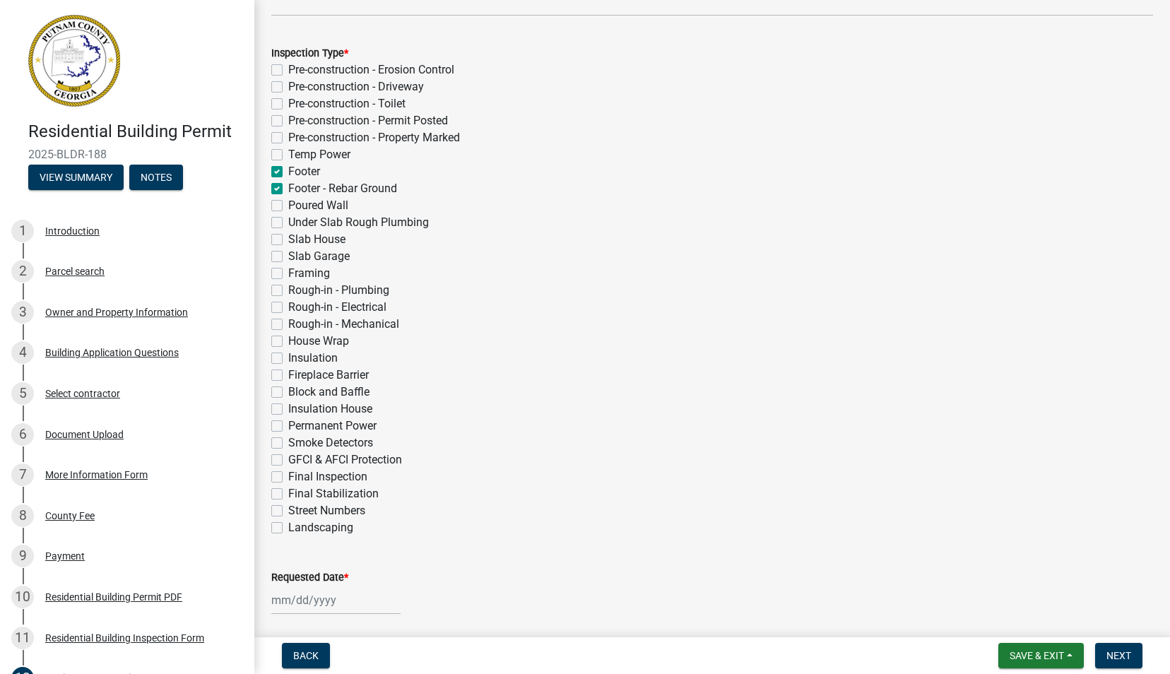
checkbox input "false"
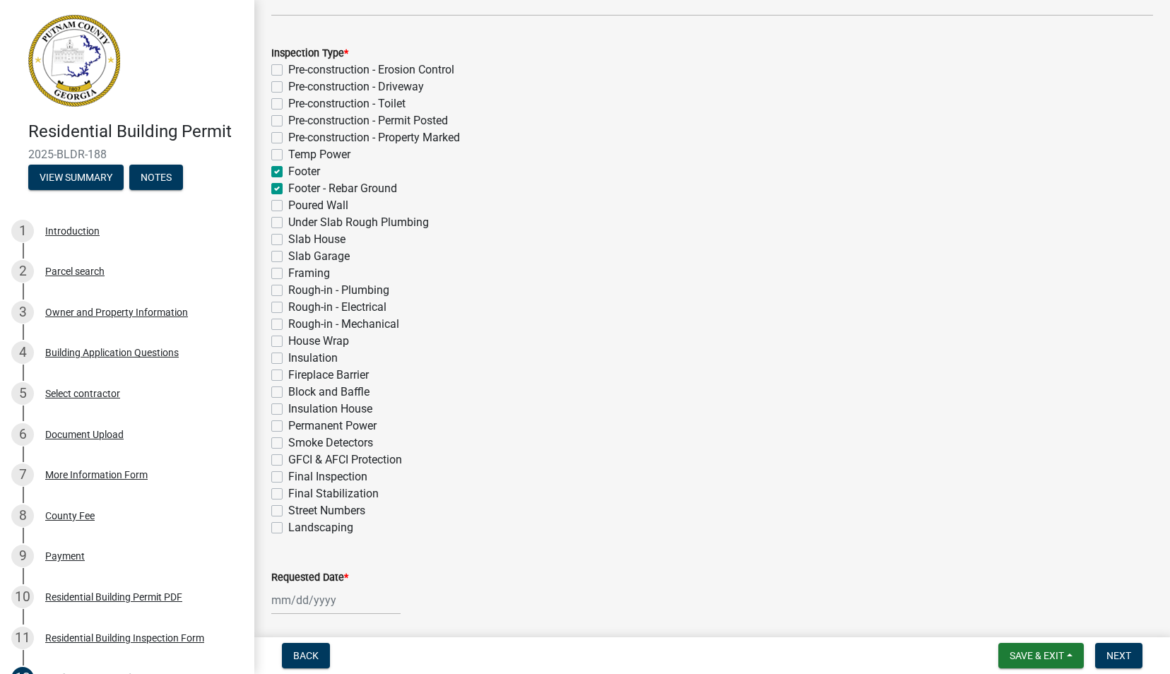
checkbox input "false"
checkbox input "true"
checkbox input "false"
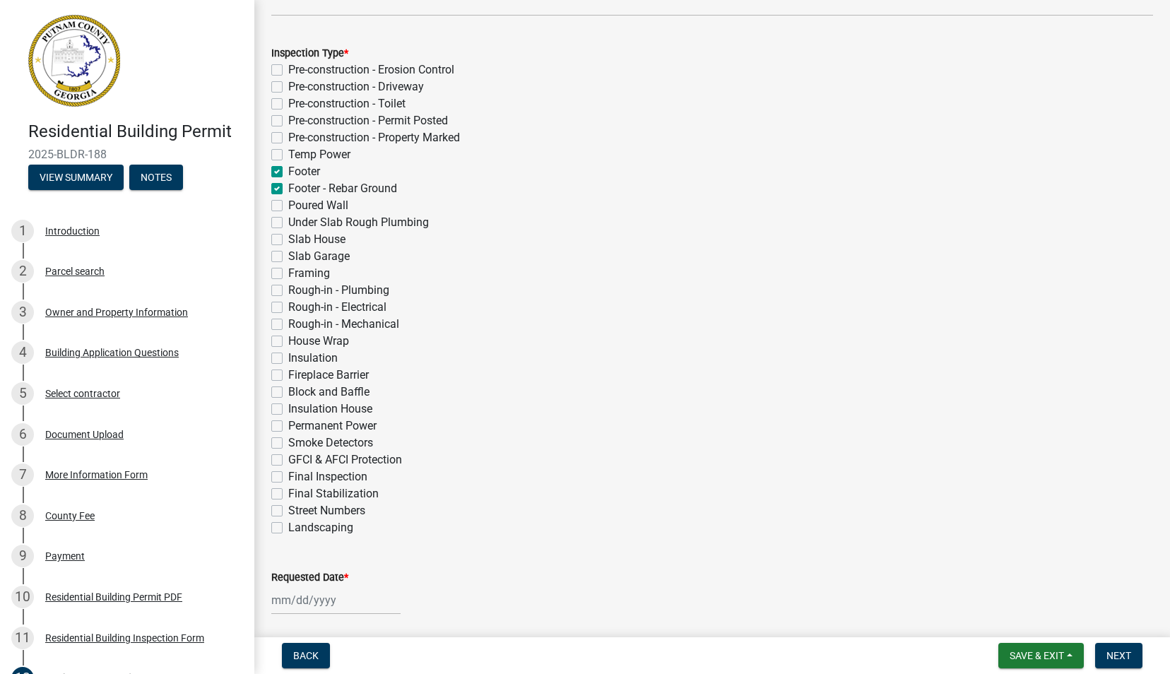
checkbox input "false"
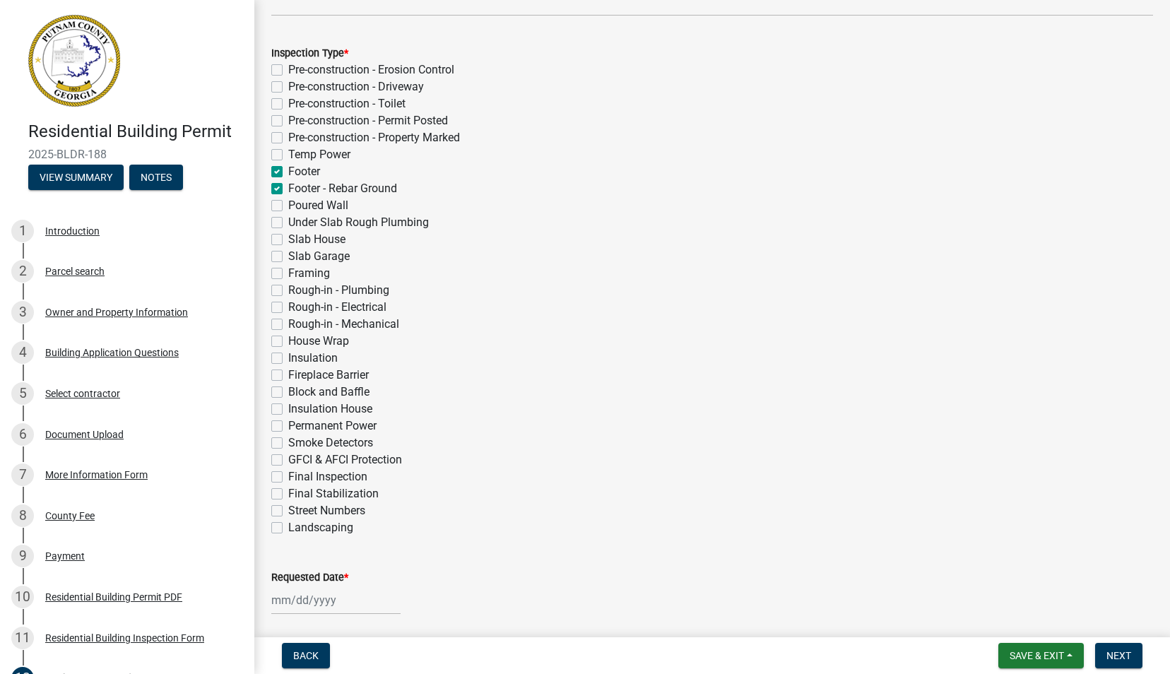
checkbox input "false"
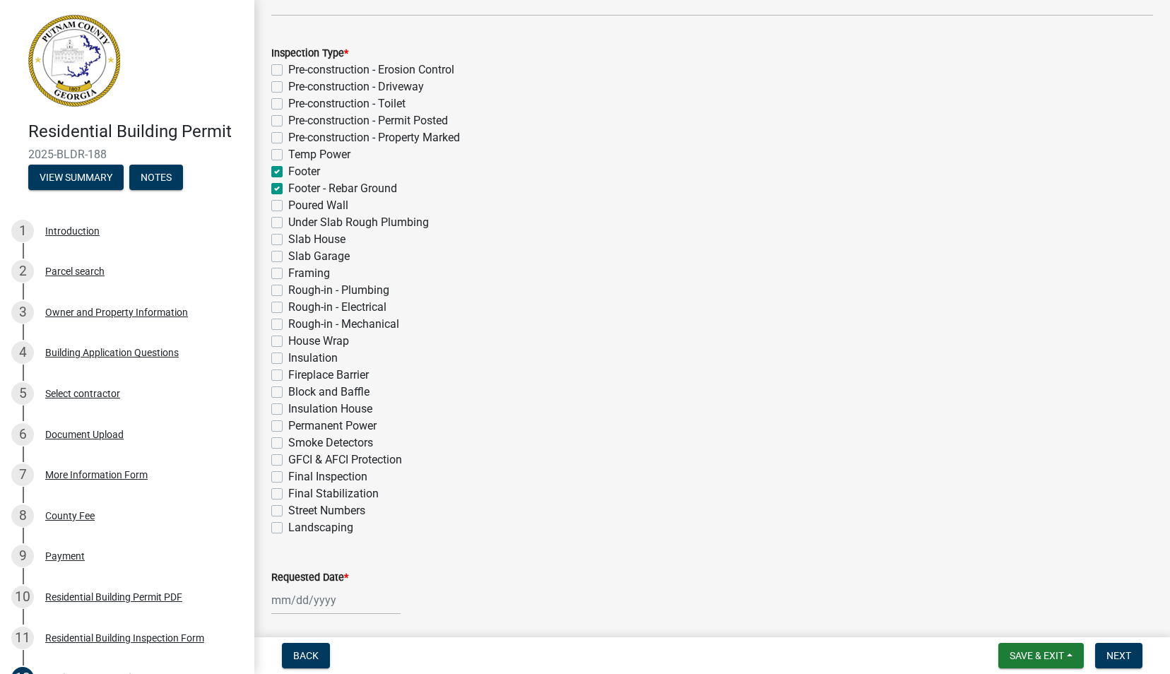
checkbox input "false"
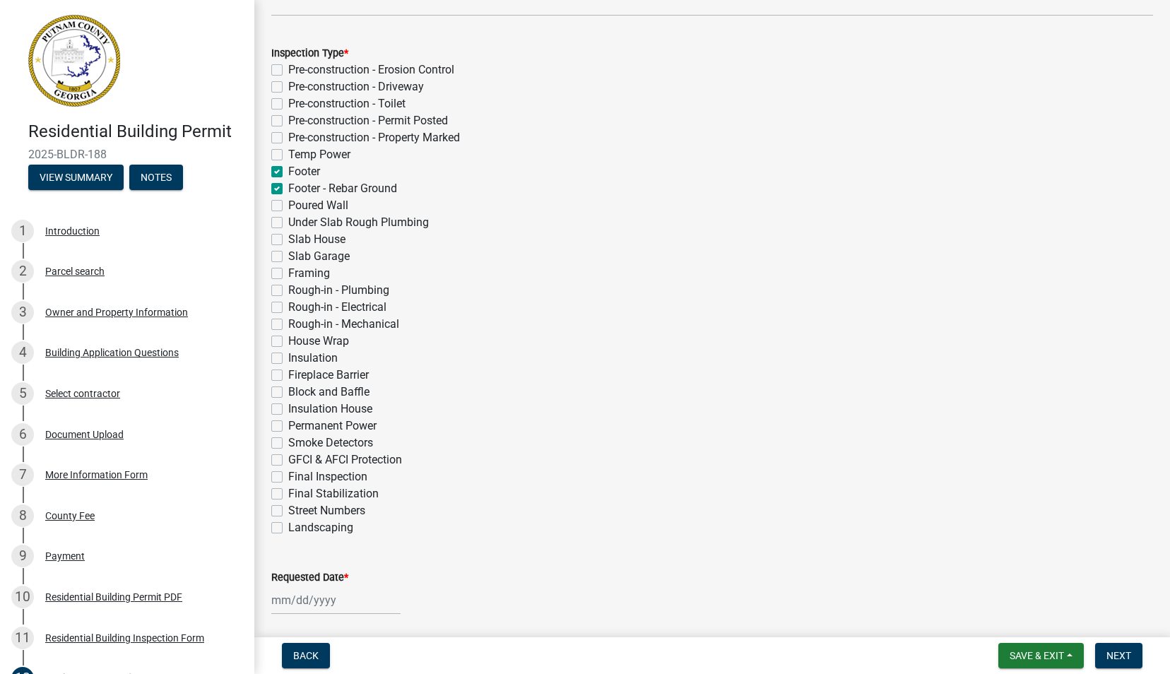
checkbox input "false"
click at [288, 239] on label "Slab House" at bounding box center [316, 239] width 57 height 17
click at [288, 239] on input "Slab House" at bounding box center [292, 235] width 9 height 9
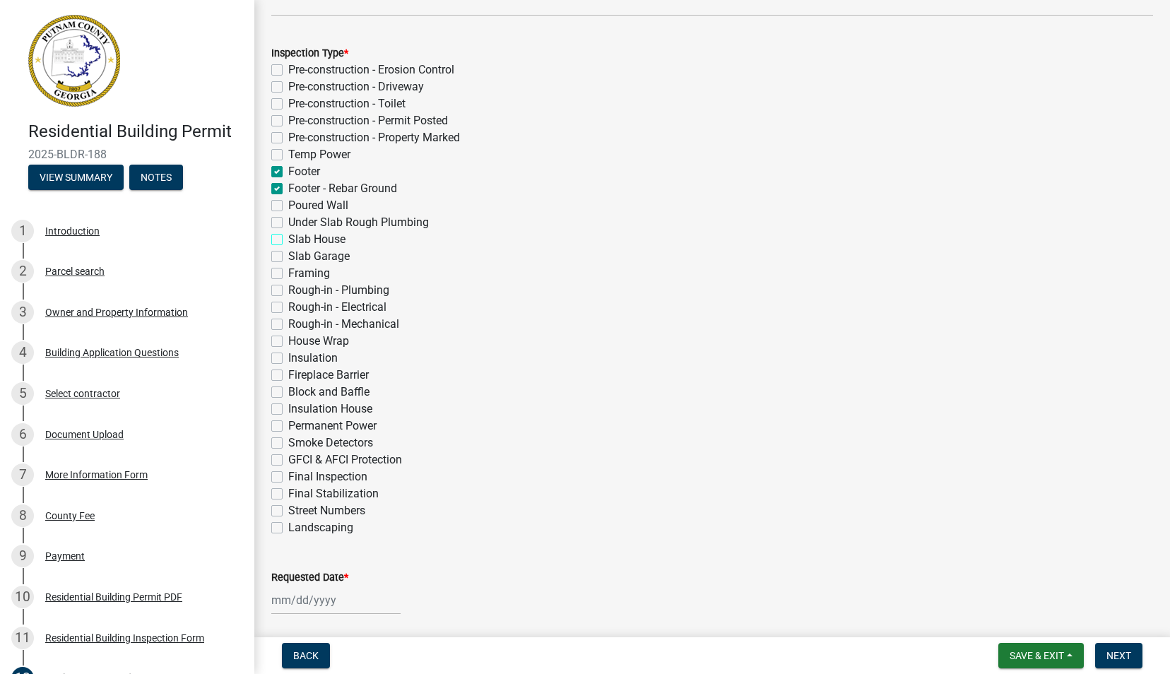
checkbox input "true"
checkbox input "false"
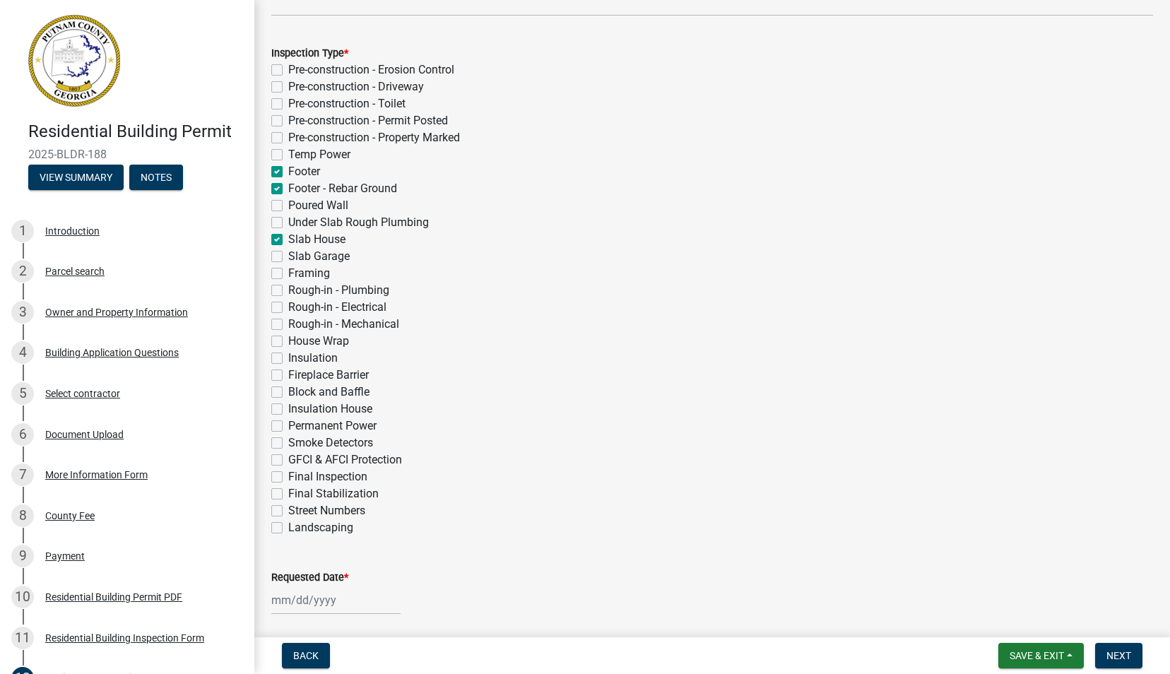
checkbox input "false"
checkbox input "true"
checkbox input "false"
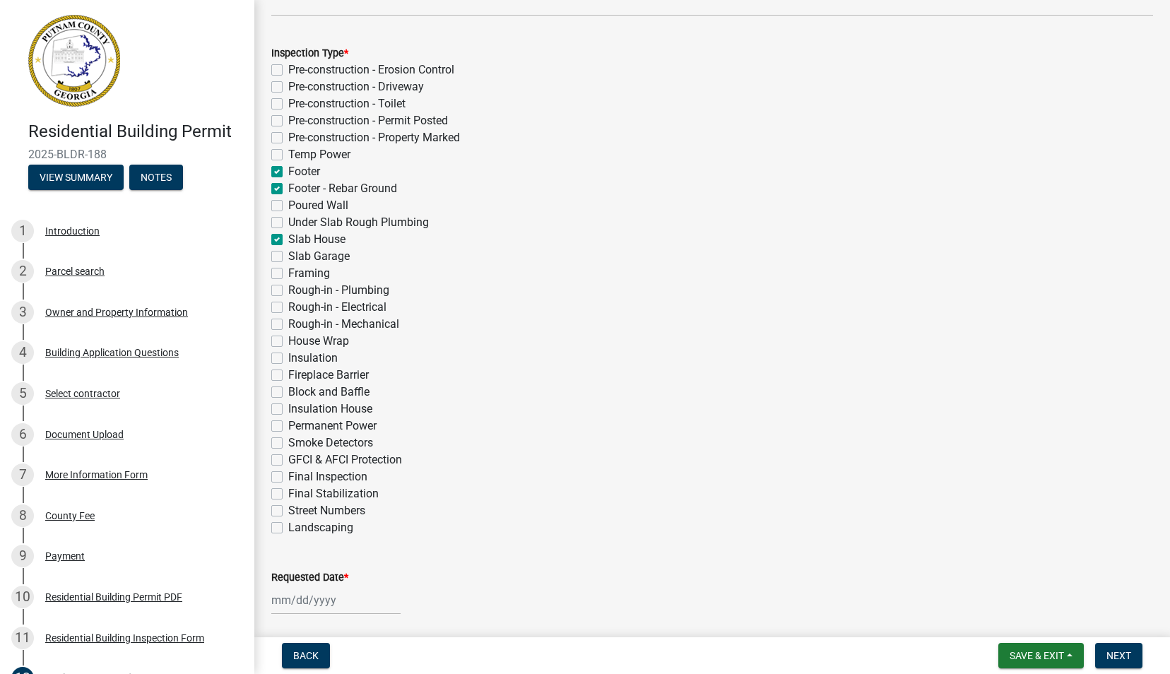
checkbox input "false"
checkbox input "true"
checkbox input "false"
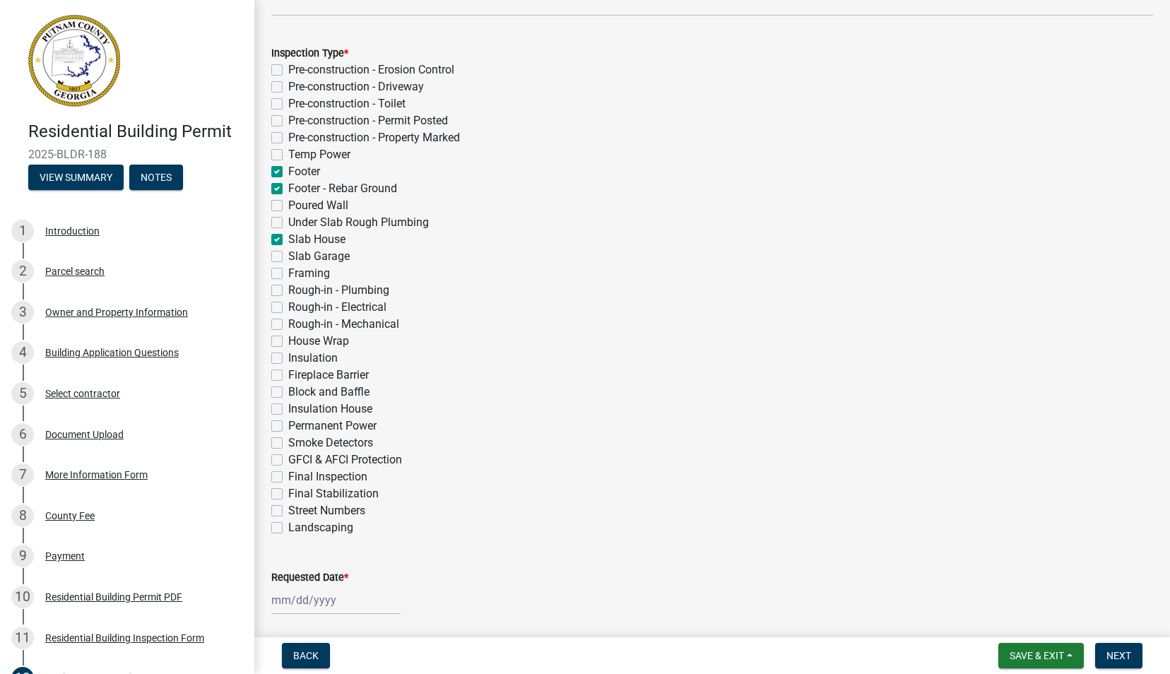
checkbox input "false"
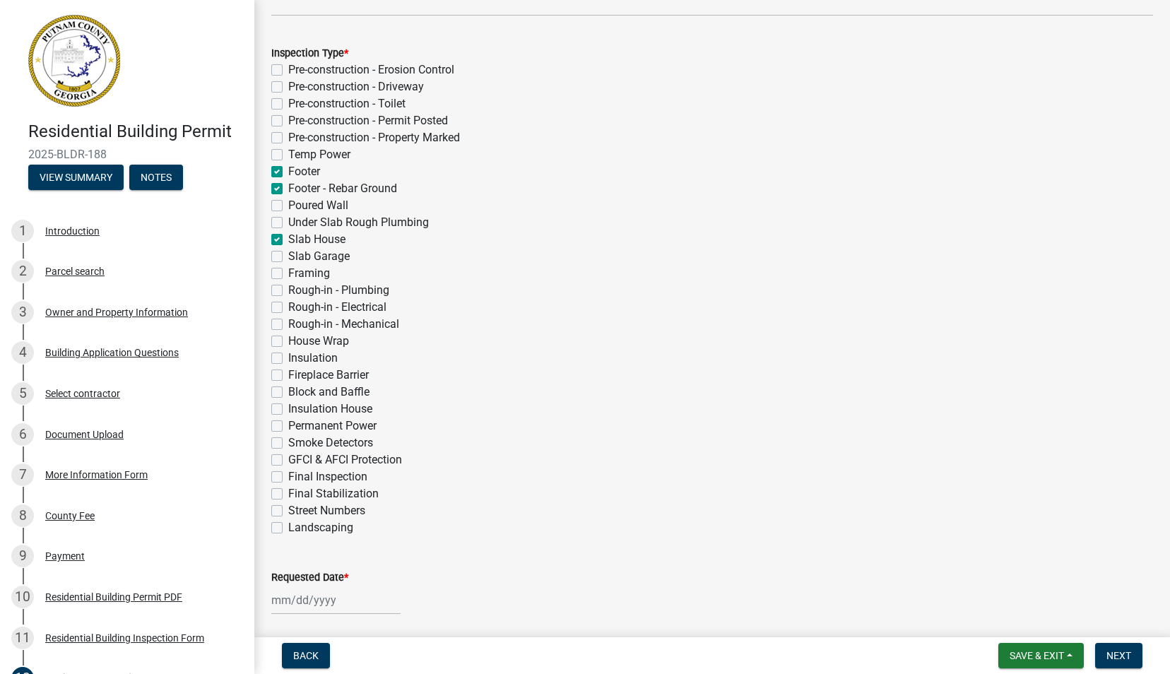
checkbox input "false"
click at [283, 255] on div "Slab Garage" at bounding box center [712, 256] width 882 height 17
click at [288, 256] on label "Slab Garage" at bounding box center [318, 256] width 61 height 17
click at [288, 256] on input "Slab Garage" at bounding box center [292, 252] width 9 height 9
click at [740, 447] on div "Smoke Detectors" at bounding box center [712, 442] width 882 height 17
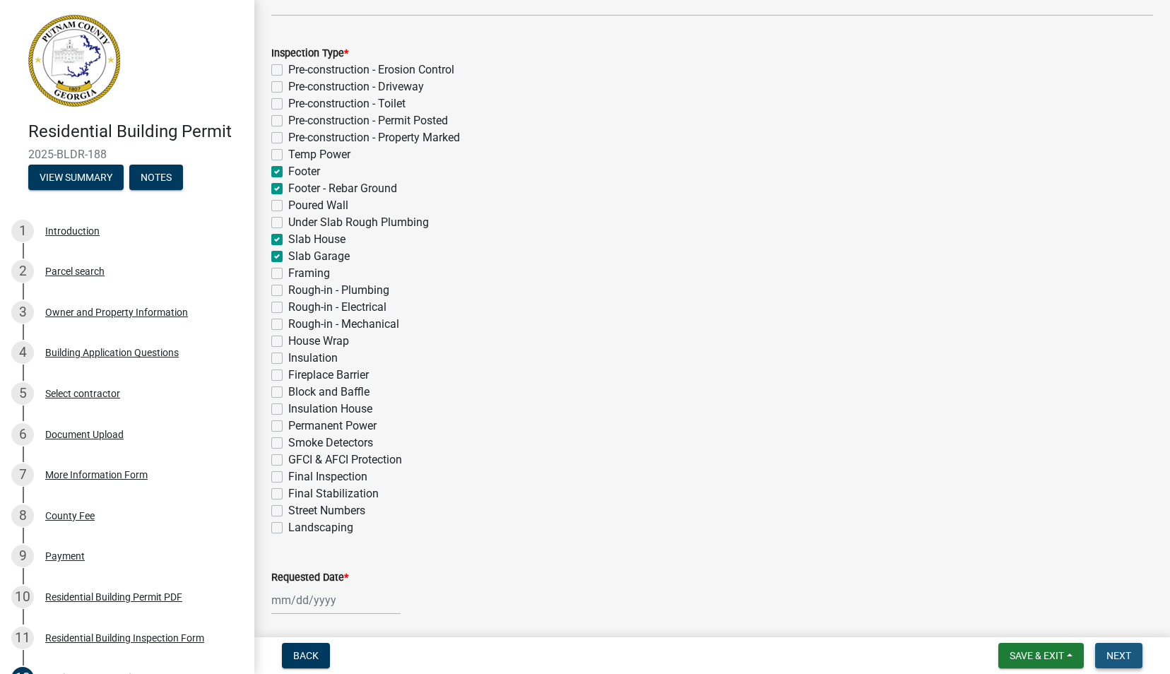
click at [1112, 655] on span "Next" at bounding box center [1118, 655] width 25 height 11
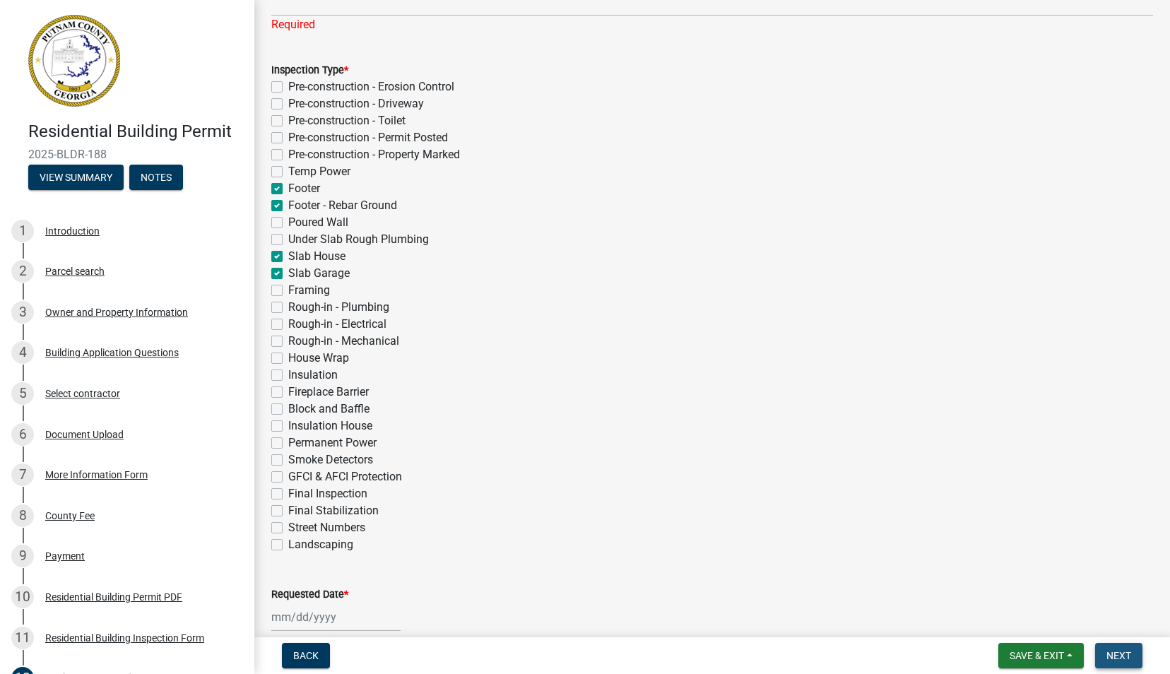
click at [1119, 653] on span "Next" at bounding box center [1118, 655] width 25 height 11
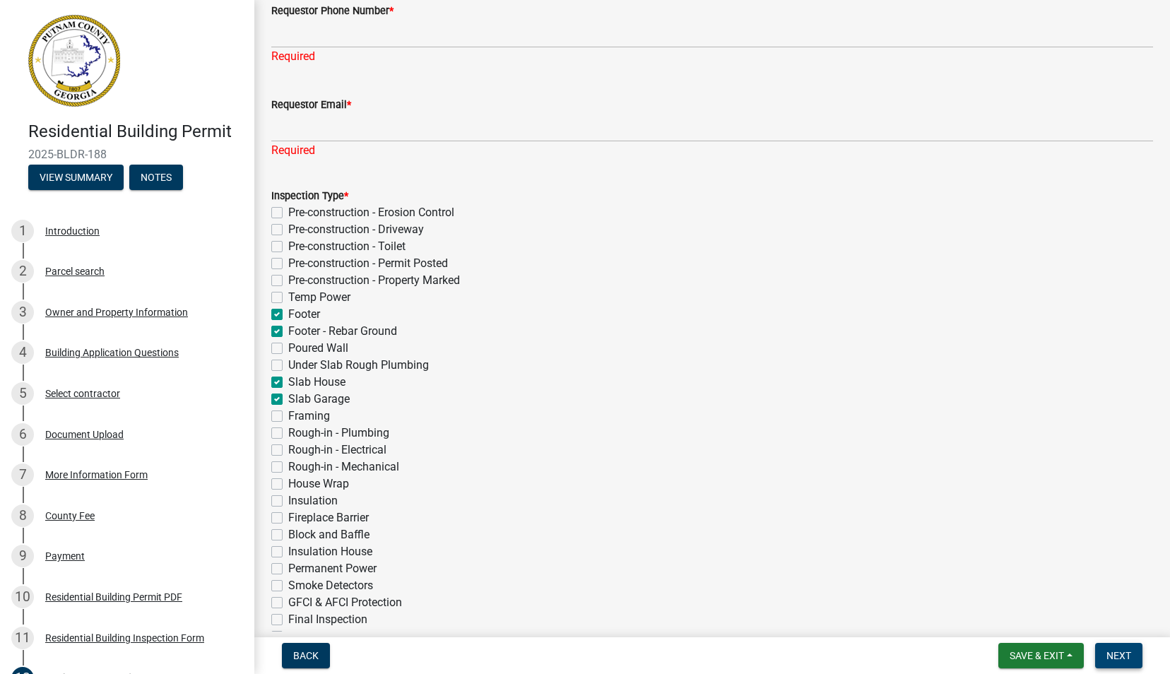
scroll to position [0, 0]
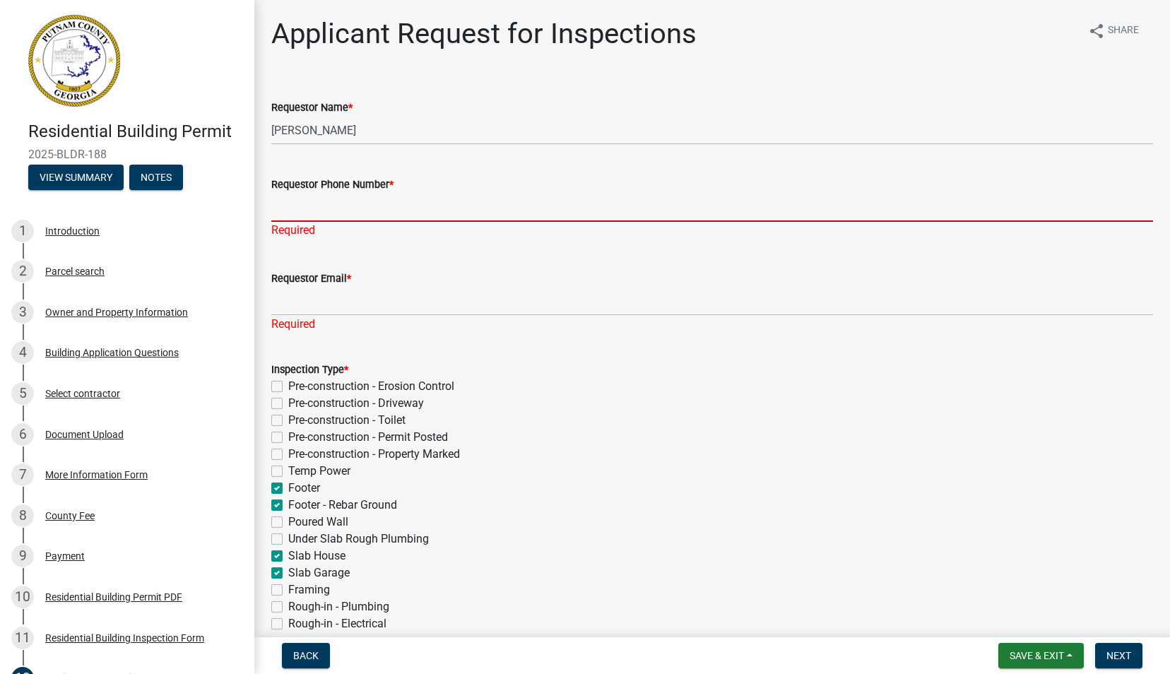
click at [324, 209] on input "Requestor Phone Number *" at bounding box center [712, 207] width 882 height 29
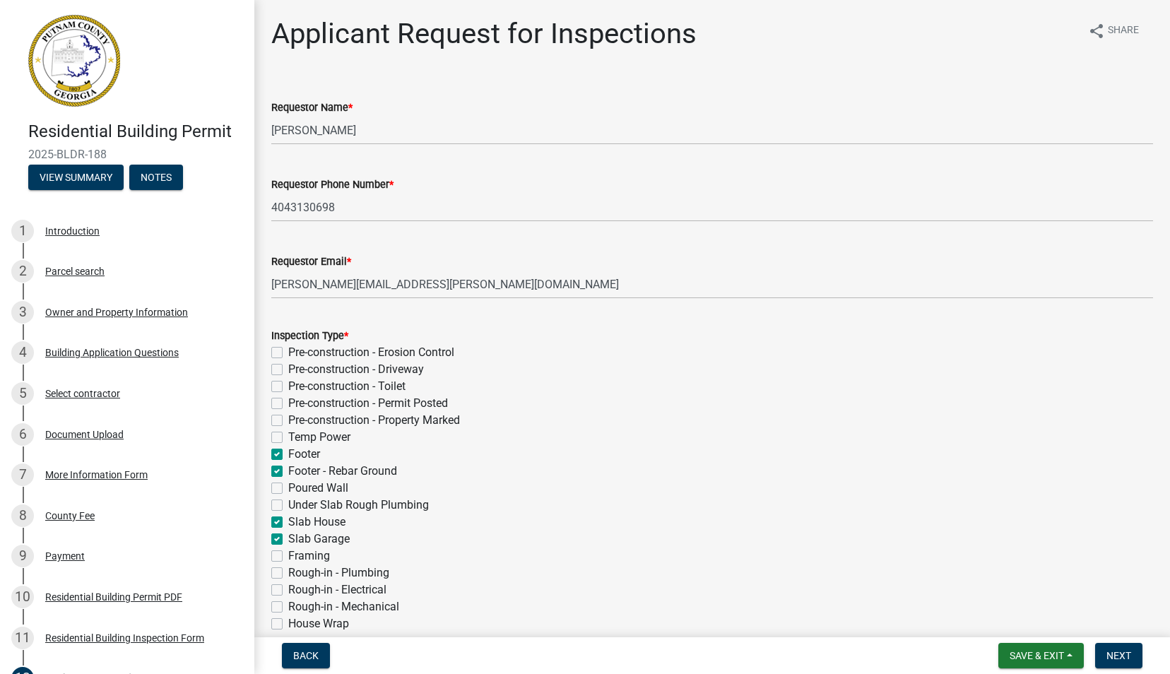
scroll to position [448, 0]
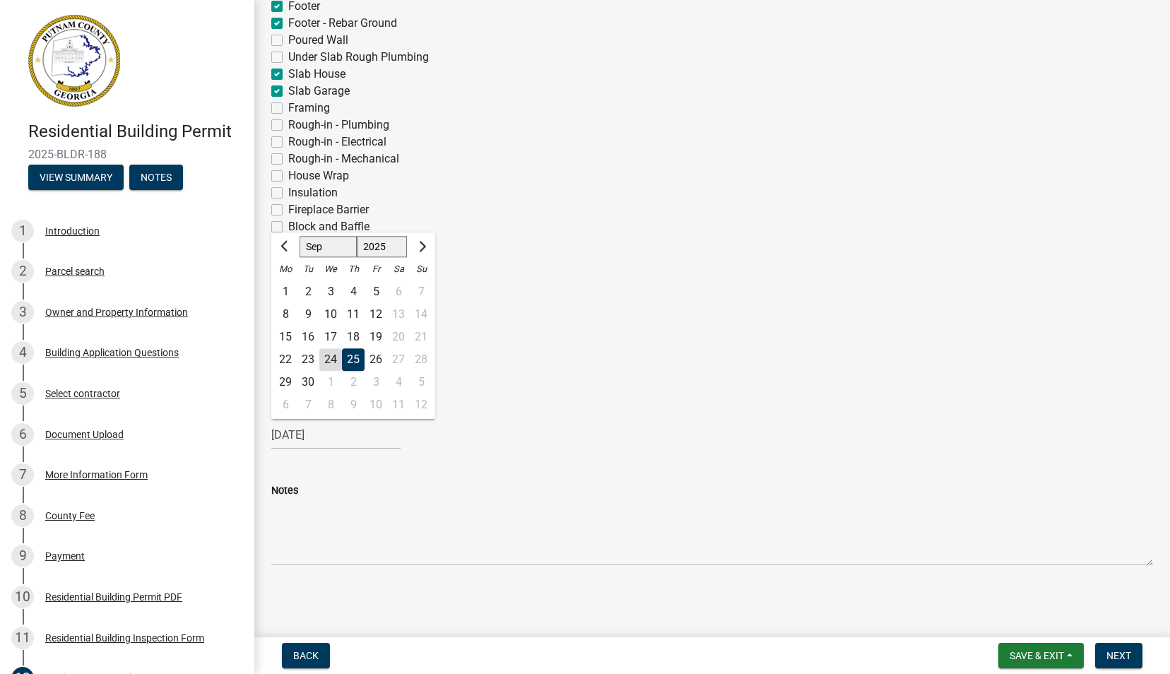
click at [352, 357] on div "25" at bounding box center [353, 359] width 23 height 23
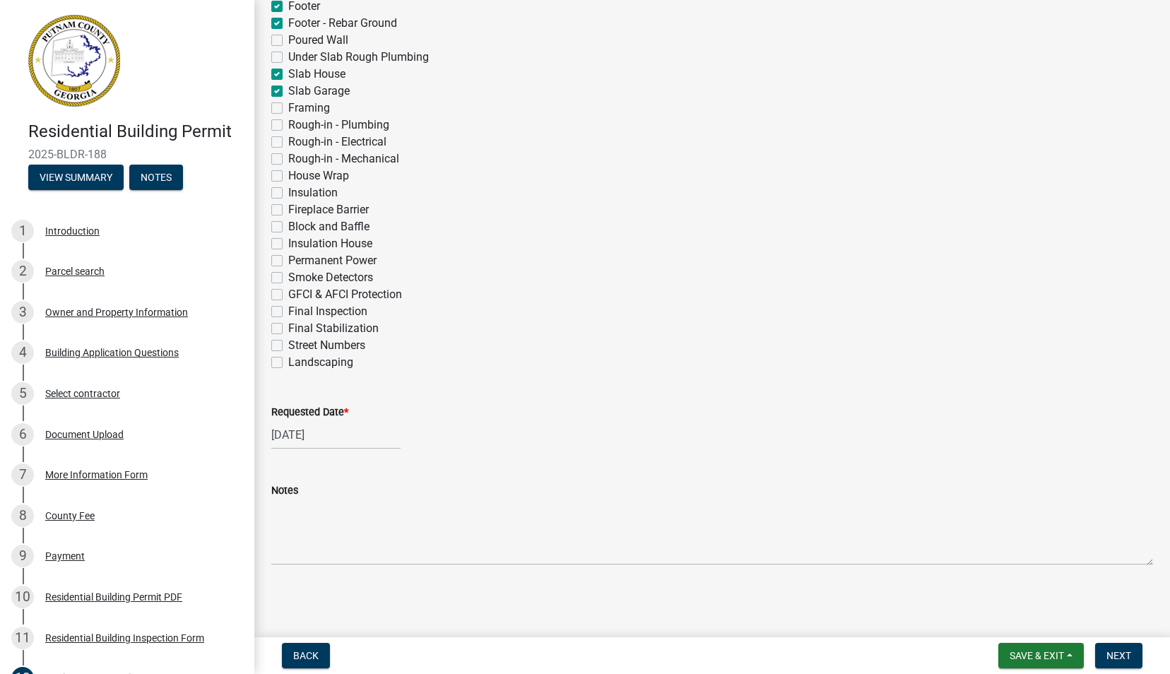
click at [737, 475] on div "Notes" at bounding box center [712, 513] width 882 height 103
click at [1120, 656] on span "Next" at bounding box center [1118, 655] width 25 height 11
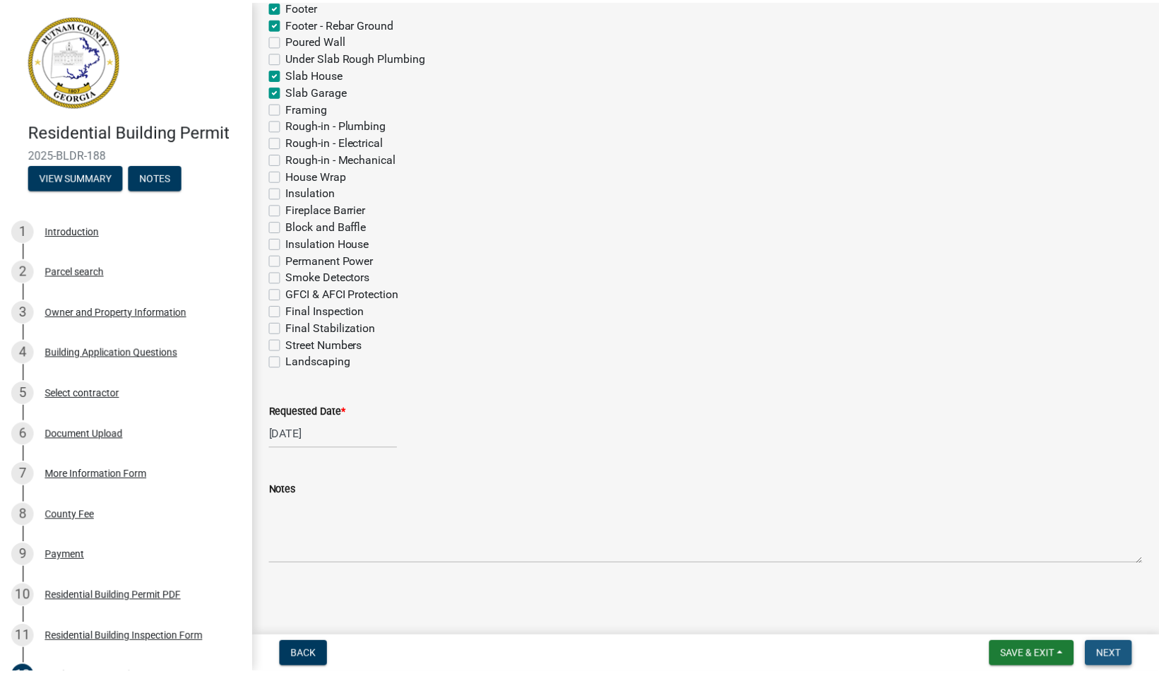
scroll to position [0, 0]
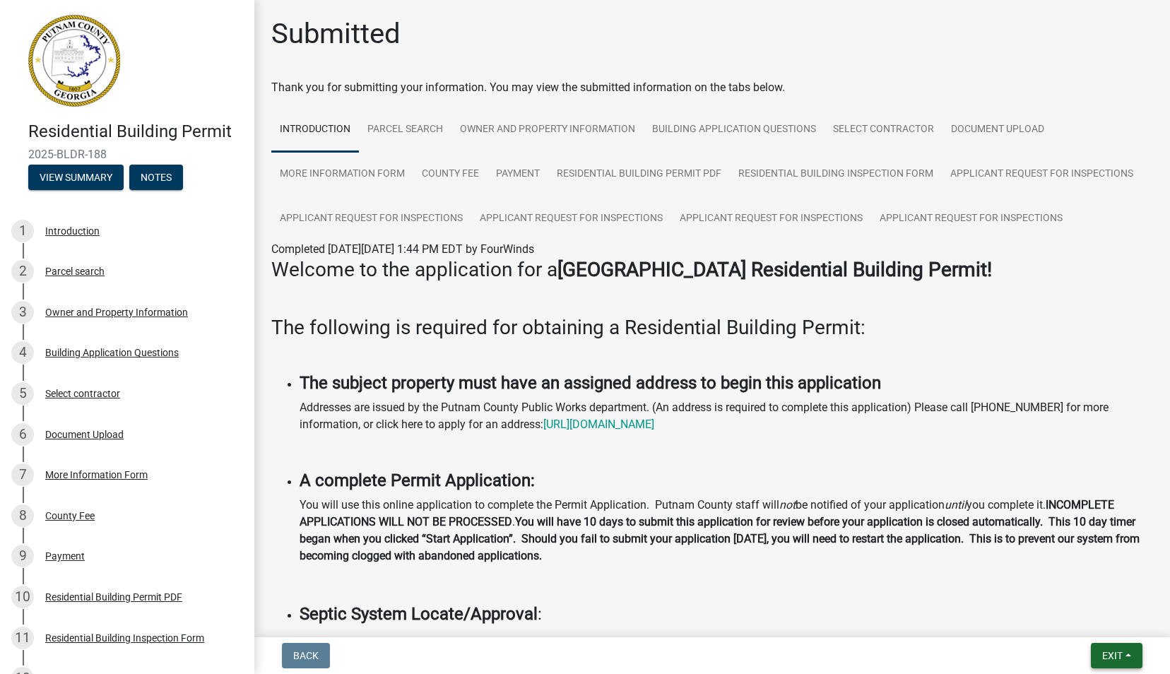
click at [1109, 651] on span "Exit" at bounding box center [1112, 655] width 20 height 11
click at [1082, 616] on button "Save & Exit" at bounding box center [1086, 619] width 113 height 34
